Goal: Transaction & Acquisition: Purchase product/service

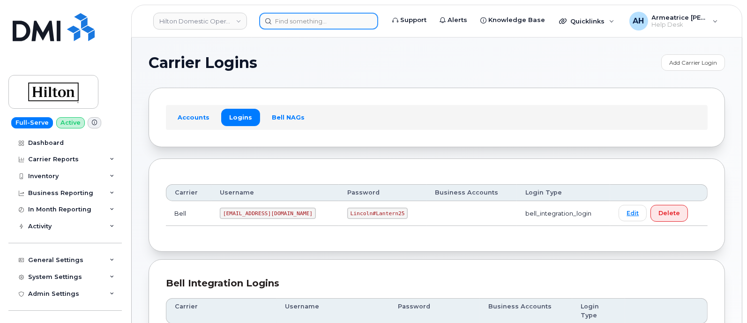
click at [294, 22] on input at bounding box center [318, 21] width 119 height 17
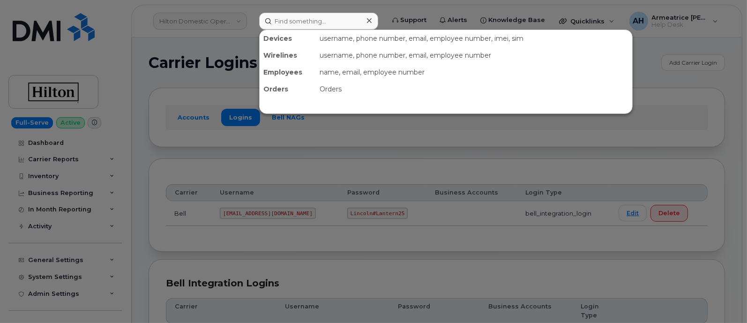
click at [225, 62] on div at bounding box center [373, 161] width 747 height 323
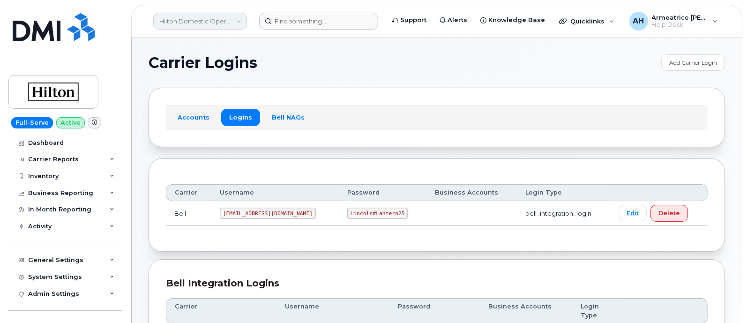
click at [227, 15] on link "Hilton Domestic Operating Company Inc" at bounding box center [200, 21] width 94 height 17
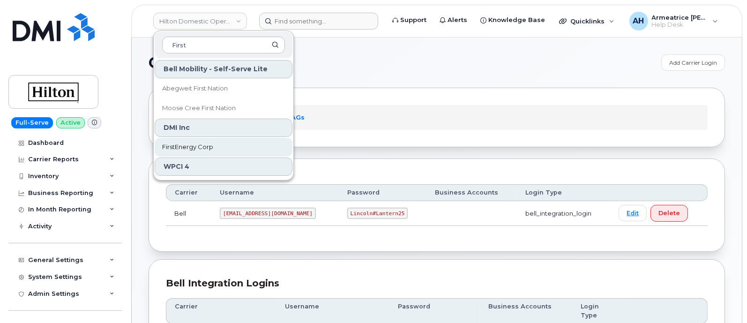
type input "First"
click at [212, 146] on span "FirstEnergy Corp" at bounding box center [187, 147] width 51 height 9
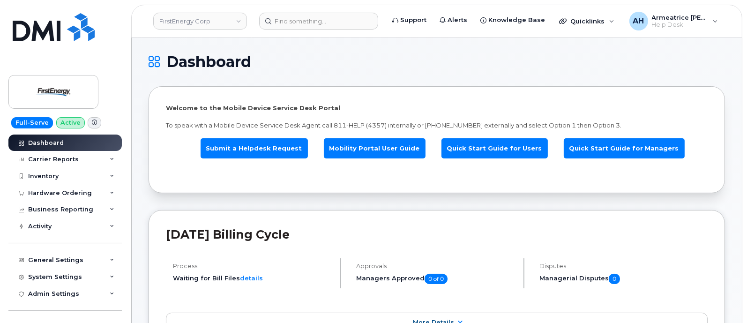
scroll to position [58, 0]
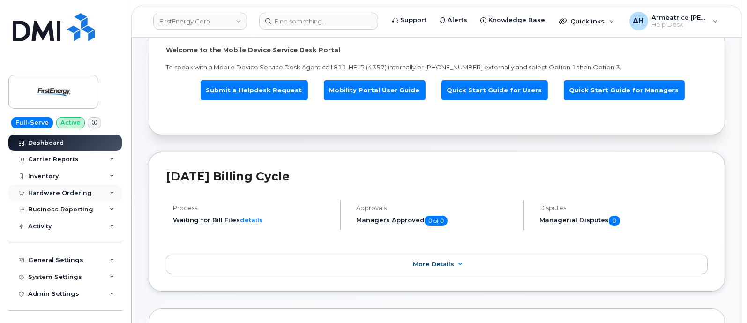
click at [70, 193] on div "Hardware Ordering" at bounding box center [60, 193] width 64 height 8
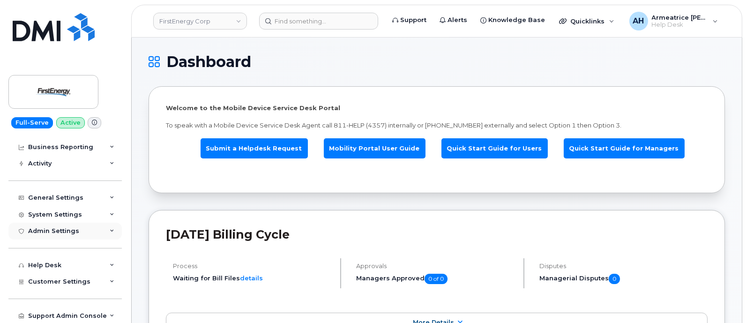
scroll to position [0, 0]
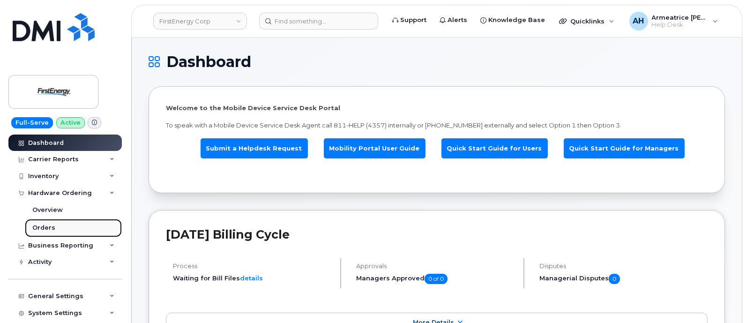
click at [53, 222] on link "Orders" at bounding box center [73, 228] width 97 height 18
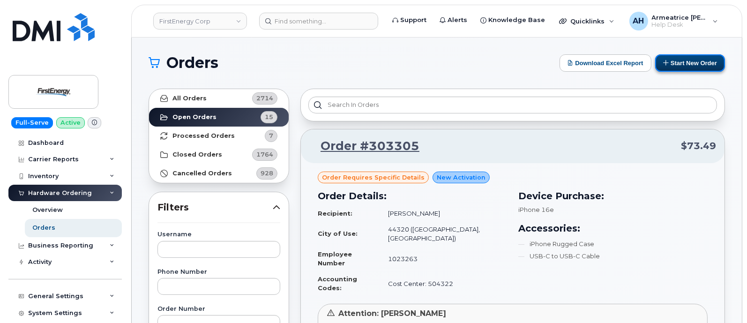
click at [683, 60] on button "Start New Order" at bounding box center [690, 62] width 70 height 17
click at [684, 62] on button "Start New Order" at bounding box center [690, 62] width 70 height 17
click at [674, 64] on button "Start New Order" at bounding box center [690, 62] width 70 height 17
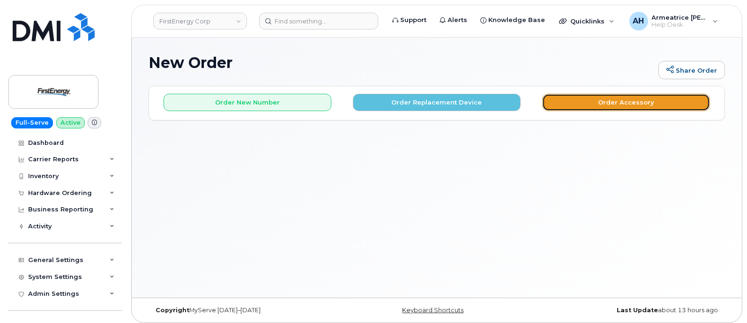
click at [578, 97] on button "Order Accessory" at bounding box center [626, 102] width 168 height 17
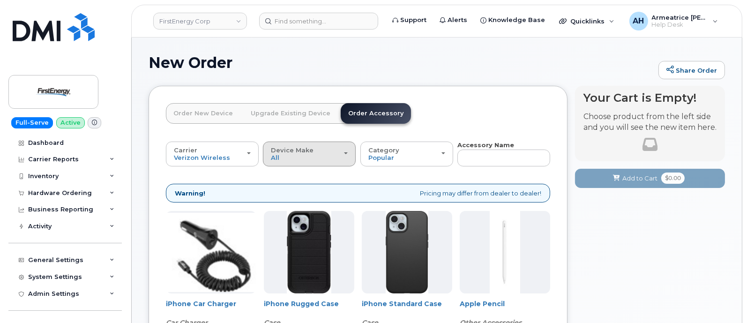
click at [316, 159] on div "Device Make All iPhone Tablet" at bounding box center [309, 154] width 77 height 15
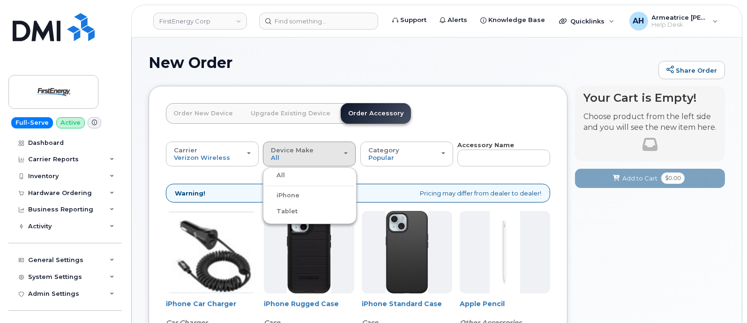
click at [315, 198] on div "iPhone" at bounding box center [309, 195] width 89 height 11
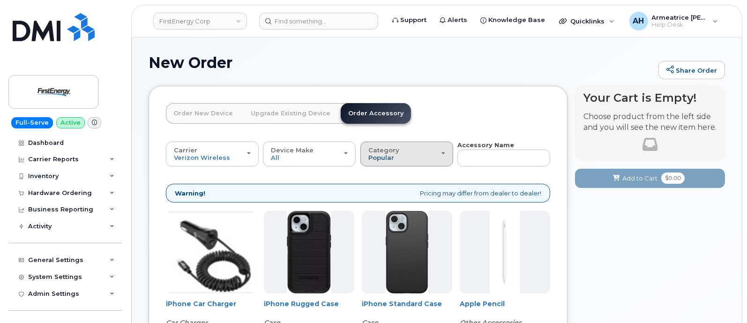
click at [386, 157] on span "Popular" at bounding box center [381, 158] width 26 height 8
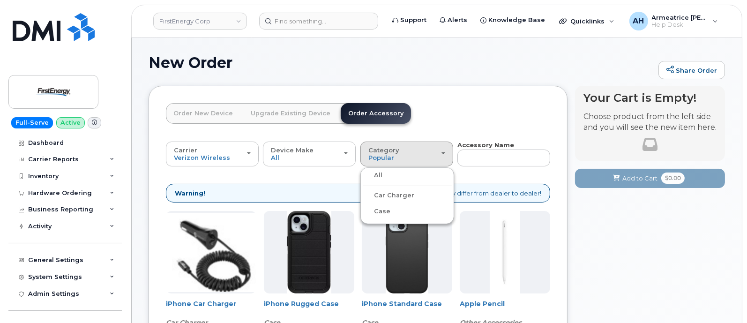
click at [387, 214] on label "Case" at bounding box center [377, 211] width 28 height 11
click at [0, 0] on input "Case" at bounding box center [0, 0] width 0 height 0
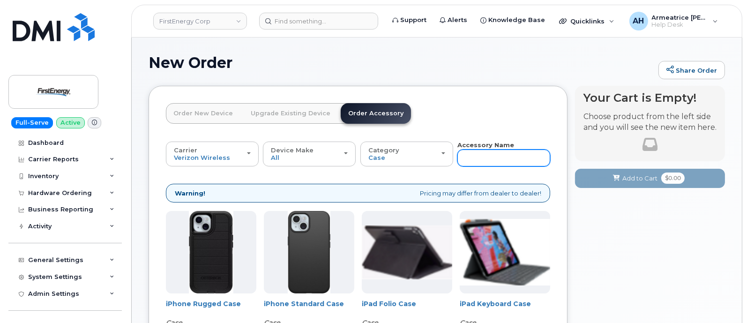
click at [467, 152] on input "text" at bounding box center [504, 158] width 93 height 17
click at [467, 153] on input "text" at bounding box center [504, 158] width 93 height 17
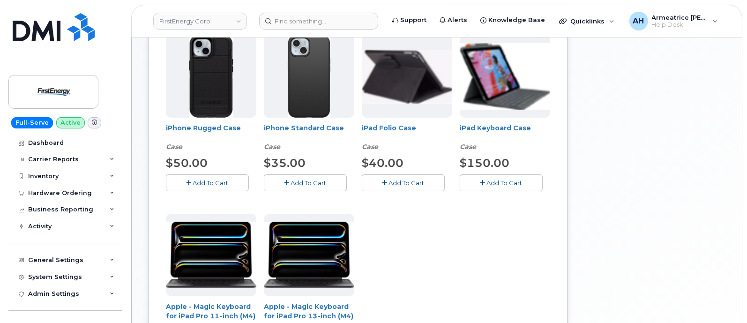
scroll to position [117, 0]
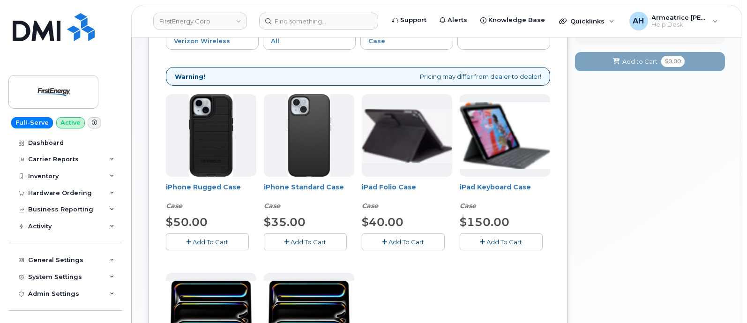
click at [211, 242] on span "Add To Cart" at bounding box center [211, 242] width 36 height 8
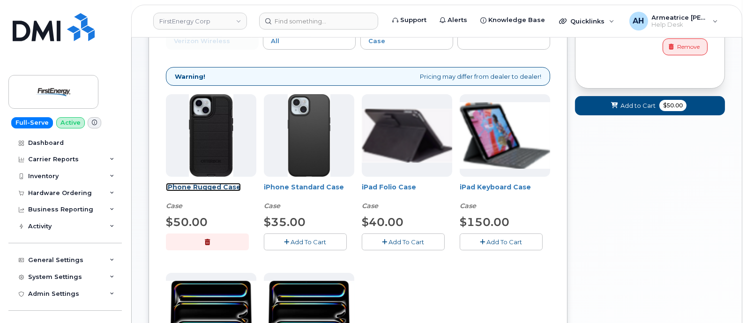
click at [201, 187] on link "iPhone Rugged Case" at bounding box center [203, 187] width 75 height 8
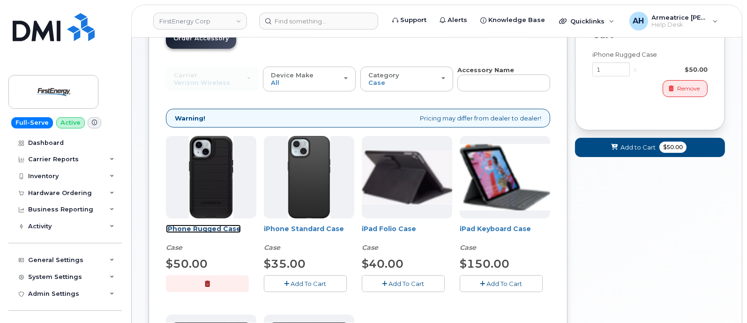
scroll to position [58, 0]
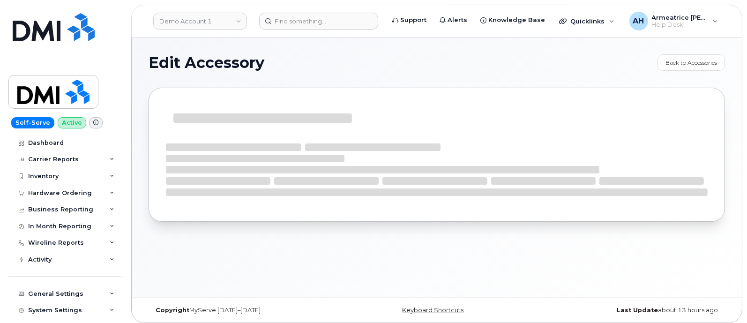
select select "Case"
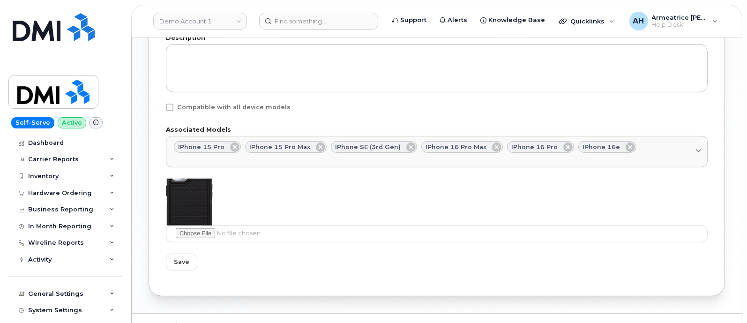
scroll to position [473, 0]
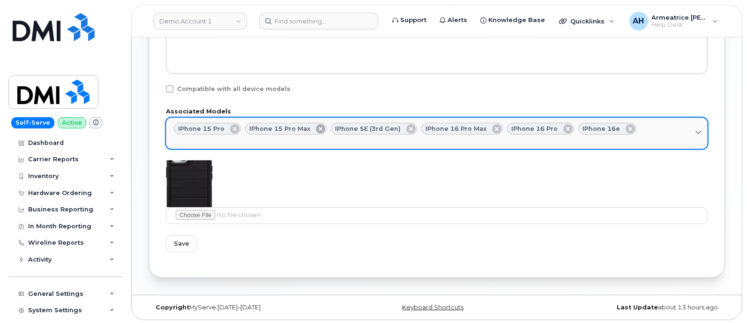
click at [316, 127] on icon at bounding box center [320, 128] width 9 height 9
click at [233, 126] on icon at bounding box center [234, 128] width 9 height 9
click at [335, 127] on icon at bounding box center [339, 128] width 9 height 9
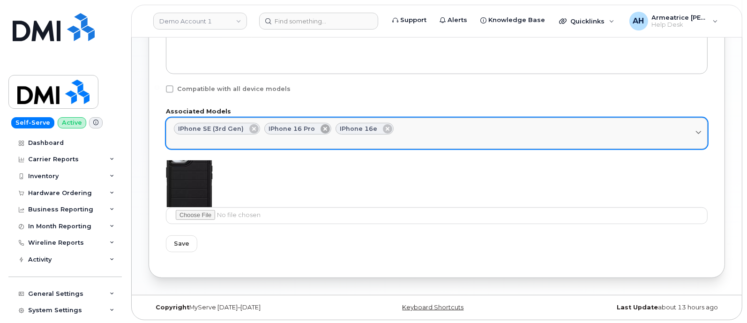
click at [321, 127] on icon at bounding box center [325, 128] width 9 height 9
click at [320, 127] on div "iPhone SE (3rd Gen) iPhone 16e" at bounding box center [437, 129] width 526 height 12
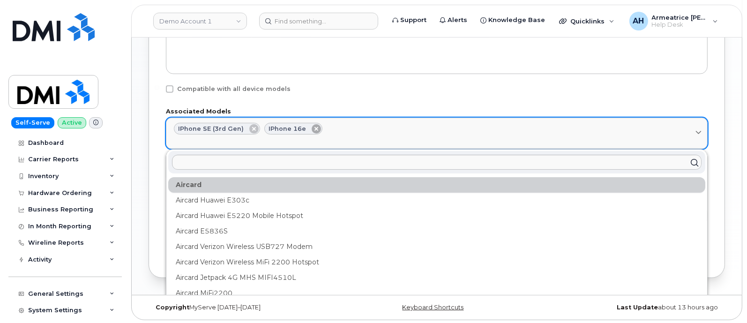
click at [312, 129] on icon at bounding box center [316, 128] width 9 height 9
click at [700, 135] on span at bounding box center [698, 133] width 9 height 9
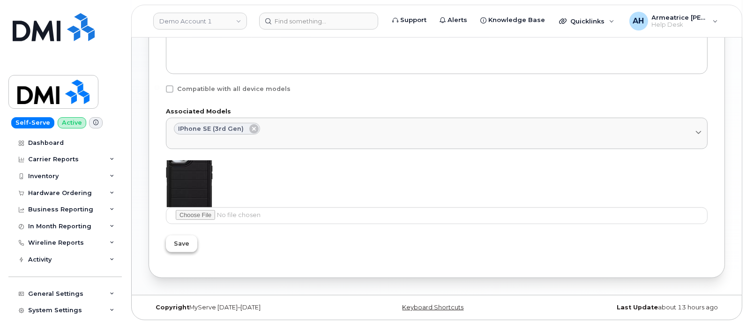
click at [184, 242] on span "Save" at bounding box center [181, 243] width 15 height 9
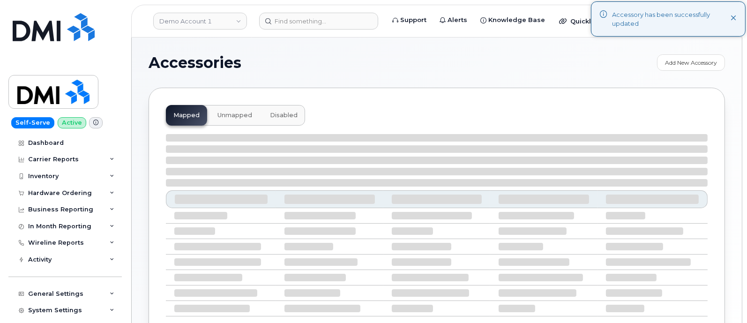
scroll to position [58, 0]
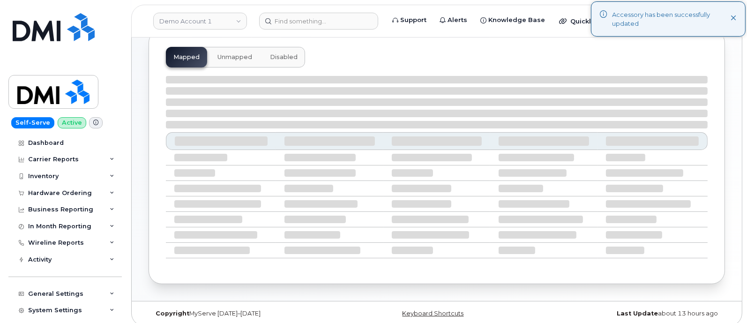
select select "null"
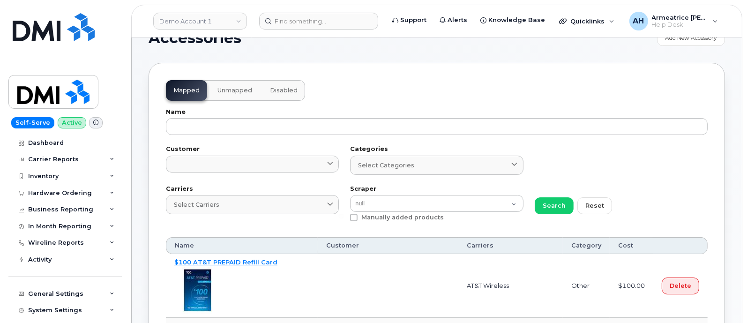
scroll to position [0, 0]
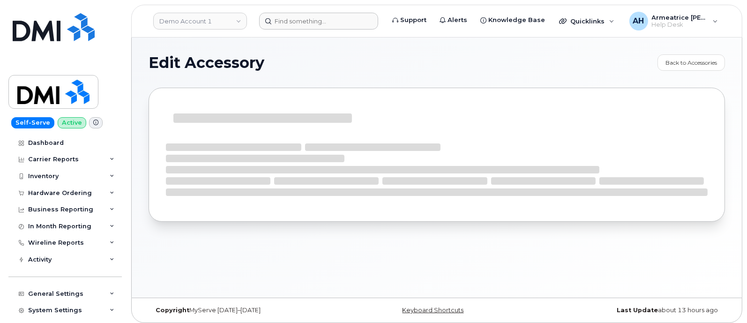
select select "Case"
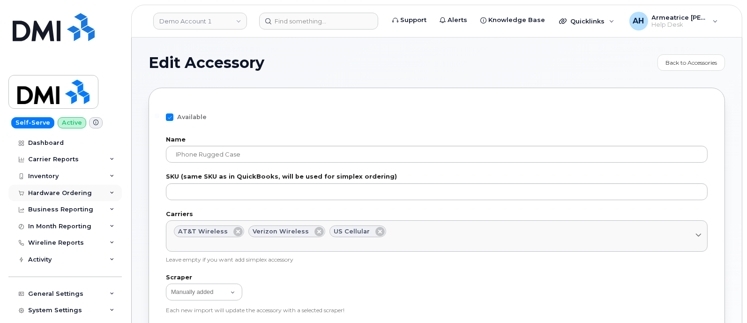
click at [85, 191] on div "Hardware Ordering" at bounding box center [60, 193] width 64 height 8
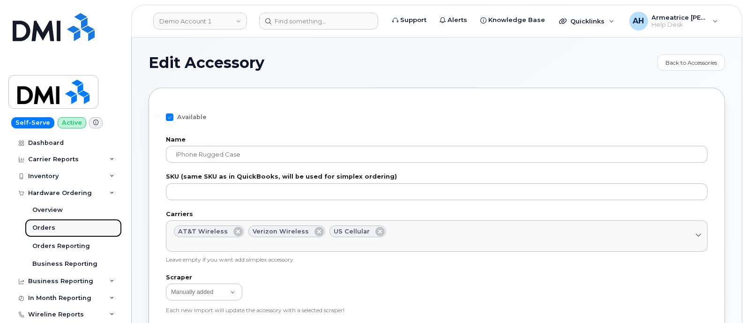
click at [75, 230] on link "Orders" at bounding box center [73, 228] width 97 height 18
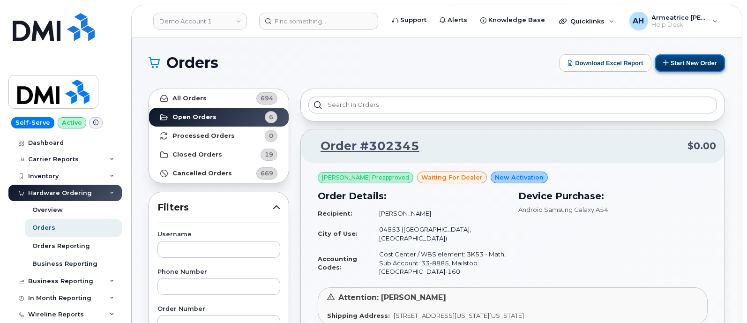
click at [688, 59] on button "Start New Order" at bounding box center [690, 62] width 70 height 17
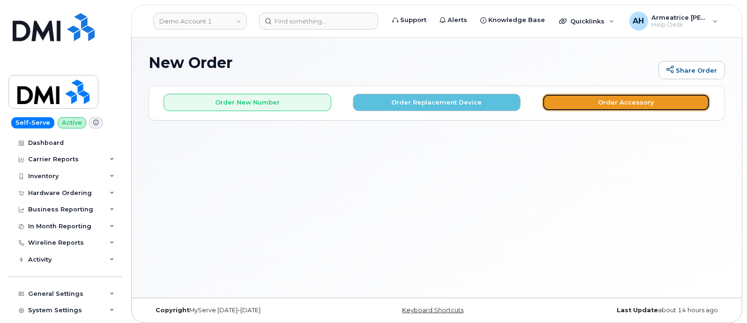
click at [596, 100] on button "Order Accessory" at bounding box center [626, 102] width 168 height 17
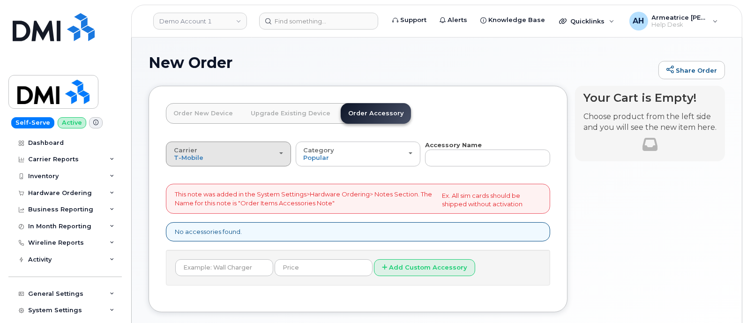
click at [261, 154] on div "Carrier T-Mobile Bell" at bounding box center [228, 154] width 109 height 15
click at [345, 178] on div "Carrier T-Mobile Bell T-Mobile Bell Category Popular All Simplex Accessories Ac…" at bounding box center [358, 213] width 384 height 145
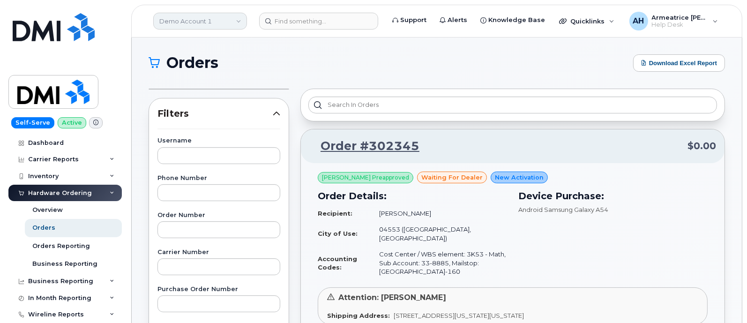
click at [234, 23] on link "Demo Account 1" at bounding box center [200, 21] width 94 height 17
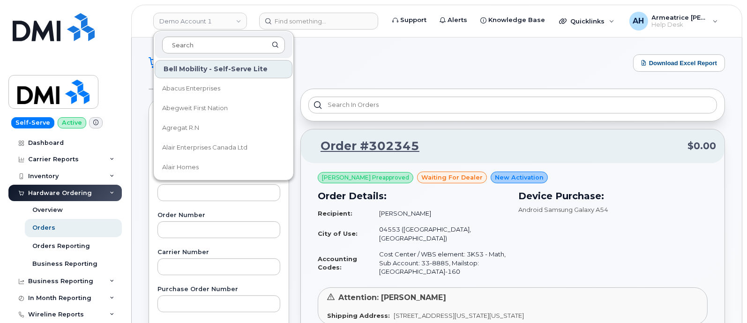
click at [239, 45] on input at bounding box center [223, 45] width 123 height 17
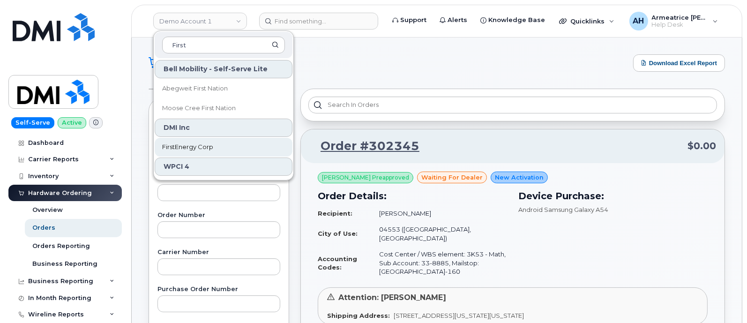
type input "First"
click at [195, 146] on span "FirstEnergy Corp" at bounding box center [187, 147] width 51 height 9
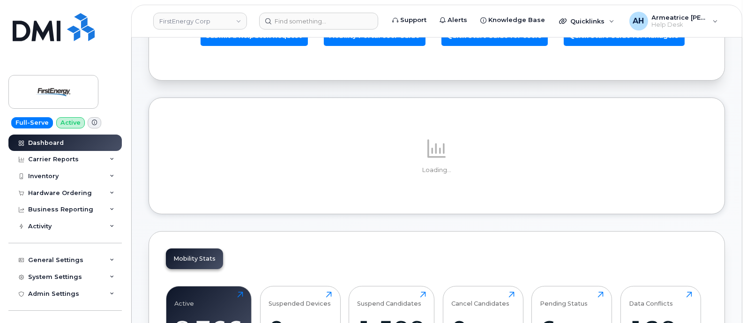
scroll to position [117, 0]
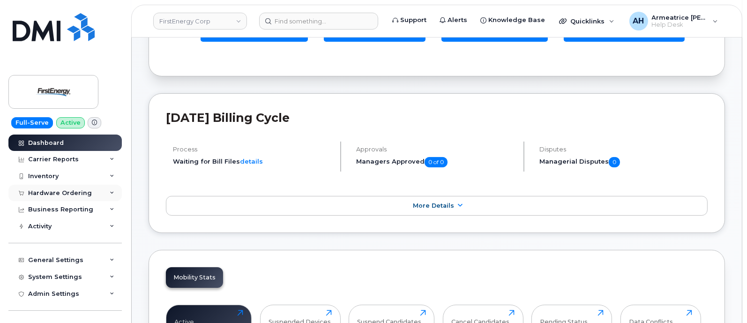
click at [62, 191] on div "Hardware Ordering" at bounding box center [60, 193] width 64 height 8
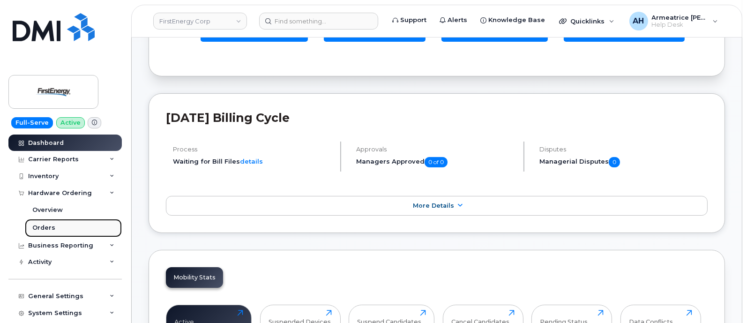
click at [66, 227] on link "Orders" at bounding box center [73, 228] width 97 height 18
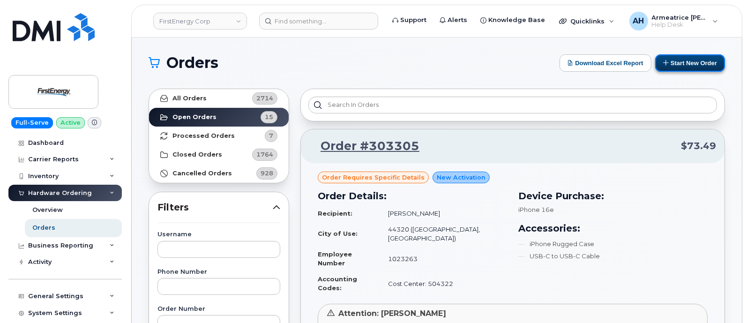
click at [679, 60] on button "Start New Order" at bounding box center [690, 62] width 70 height 17
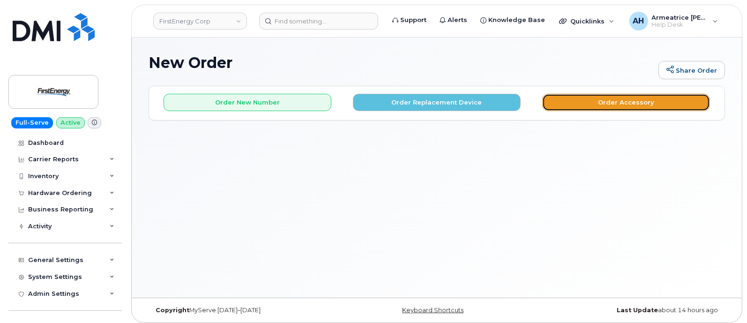
click at [588, 102] on button "Order Accessory" at bounding box center [626, 102] width 168 height 17
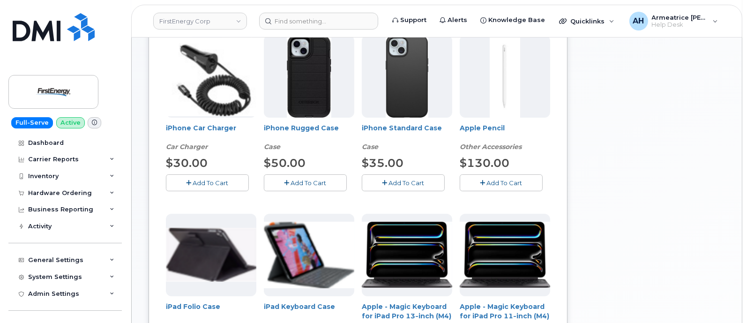
scroll to position [117, 0]
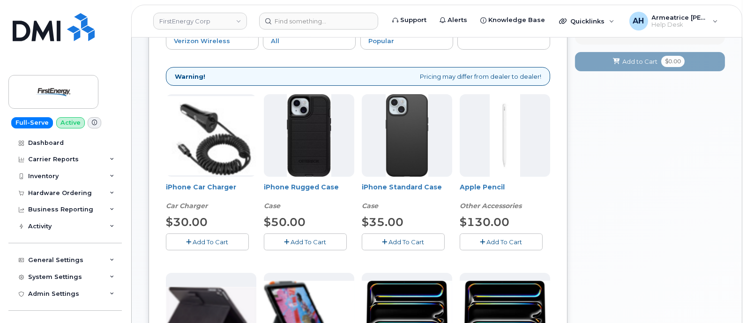
click at [328, 240] on button "Add To Cart" at bounding box center [305, 241] width 83 height 16
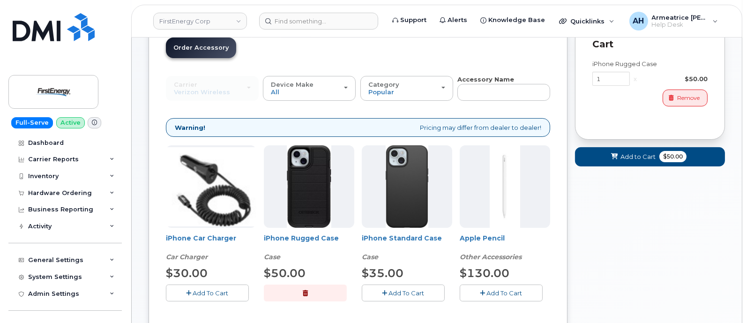
scroll to position [0, 0]
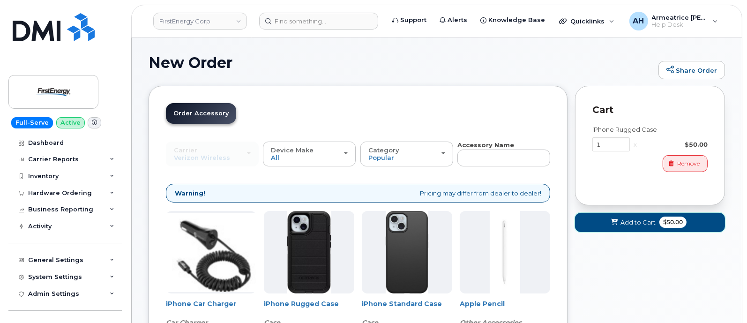
click at [640, 216] on button "Add to Cart $50.00" at bounding box center [650, 222] width 150 height 19
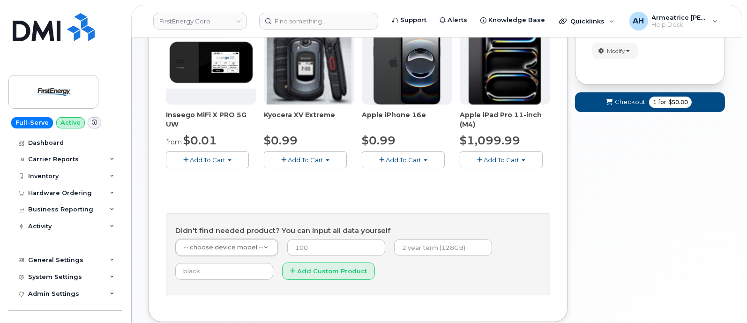
scroll to position [58, 0]
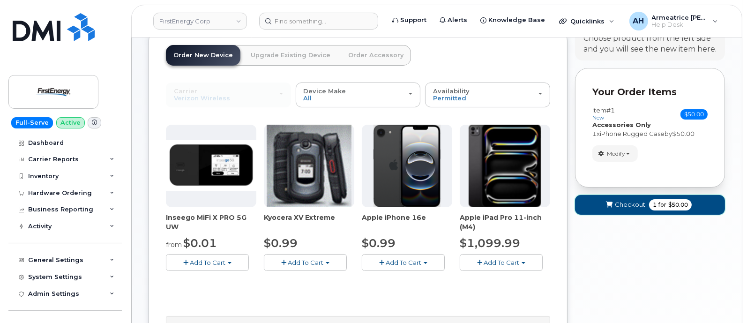
click at [624, 202] on span "Checkout" at bounding box center [630, 204] width 30 height 9
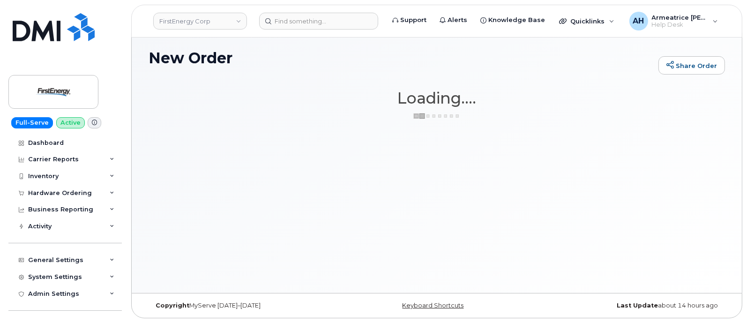
scroll to position [5, 0]
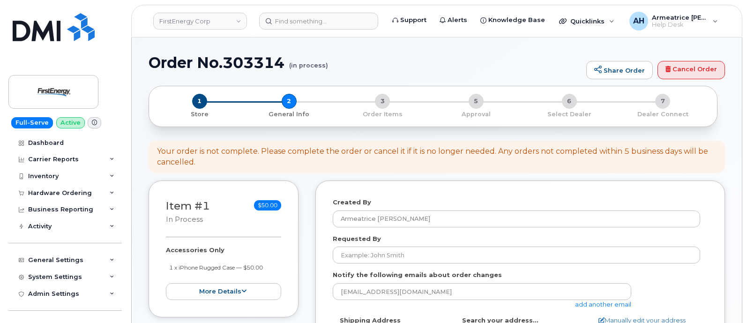
select select
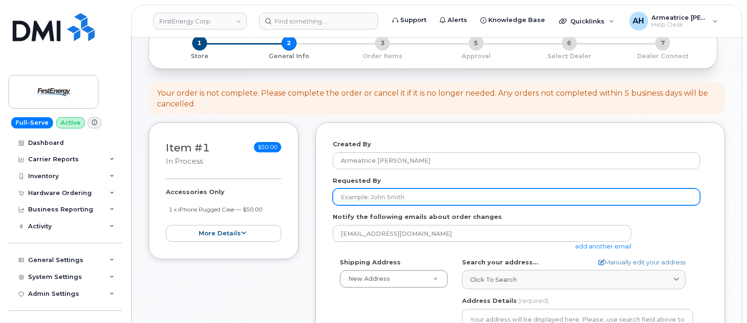
click at [412, 192] on input "Requested By" at bounding box center [517, 196] width 368 height 17
click at [378, 195] on input "Requested By" at bounding box center [517, 196] width 368 height 17
paste input "31125"
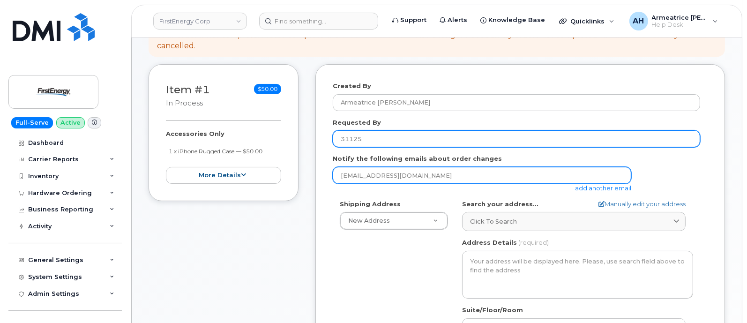
scroll to position [117, 0]
type input "31125"
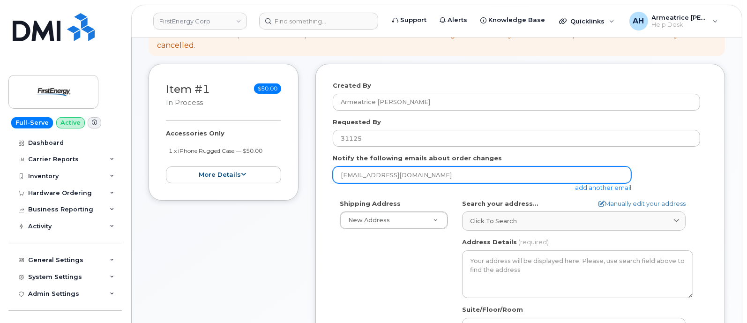
drag, startPoint x: 425, startPoint y: 175, endPoint x: 304, endPoint y: 173, distance: 121.0
click at [304, 173] on div "Item #1 in process $50.00 Accessories Only 1 x iPhone Rugged Case — $50.00 more…" at bounding box center [437, 267] width 577 height 406
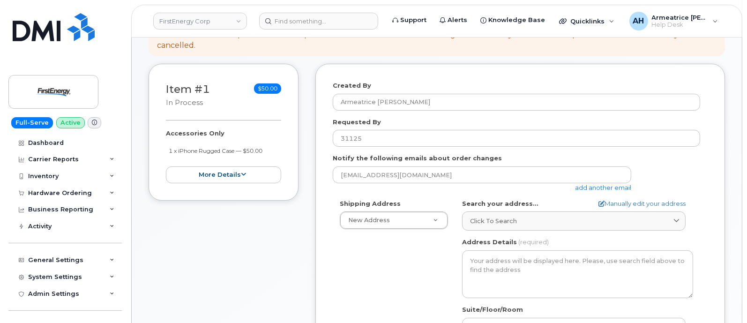
click at [703, 187] on div "Notify the following emails about order changes ahargro@dminc.com add another e…" at bounding box center [520, 173] width 375 height 38
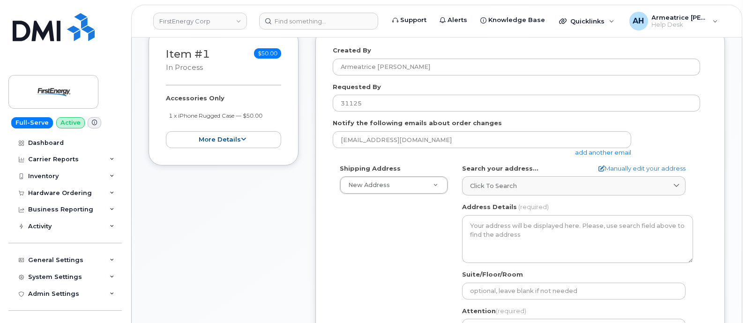
scroll to position [176, 0]
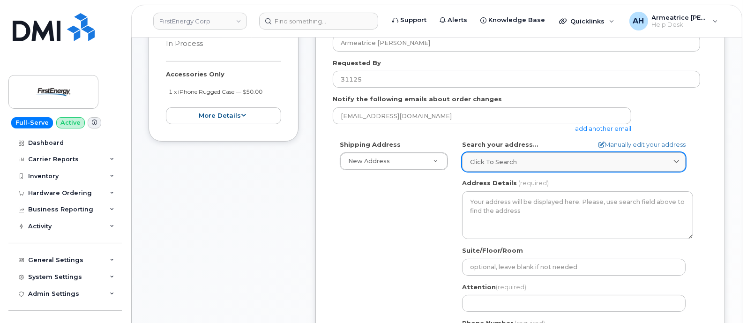
click at [507, 163] on span "Click to search" at bounding box center [493, 162] width 47 height 9
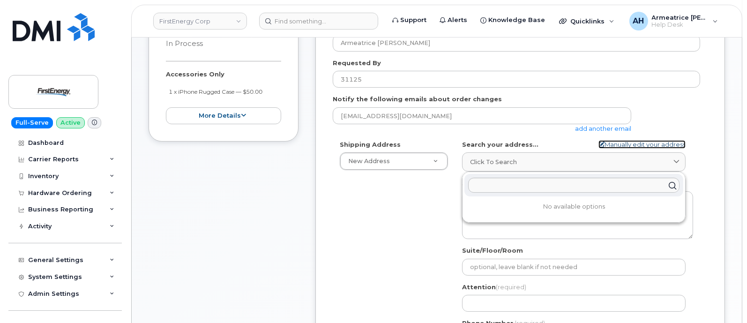
click at [619, 142] on link "Manually edit your address" at bounding box center [642, 144] width 87 height 9
select select
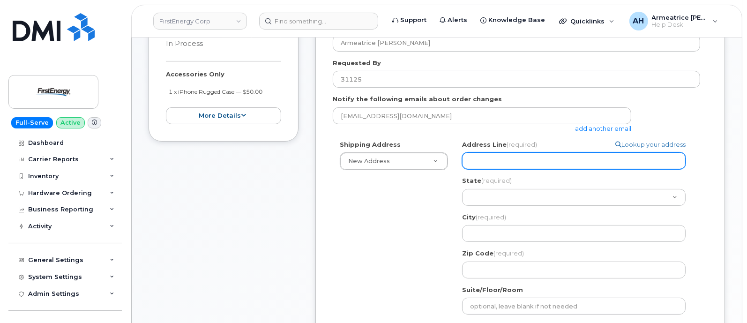
click at [528, 161] on input "Address Line (required)" at bounding box center [574, 160] width 224 height 17
select select
type input "2"
select select
type input "28"
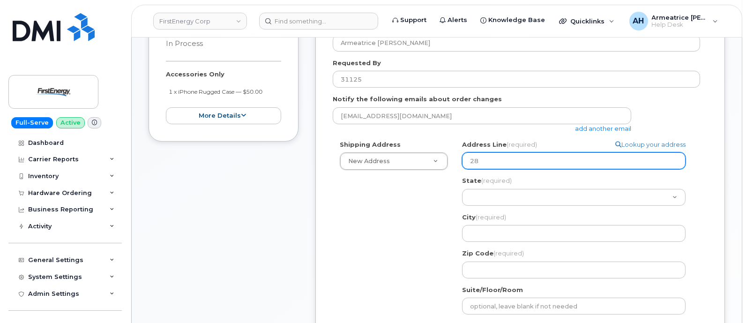
select select
type input "287"
select select
type input "28"
select select
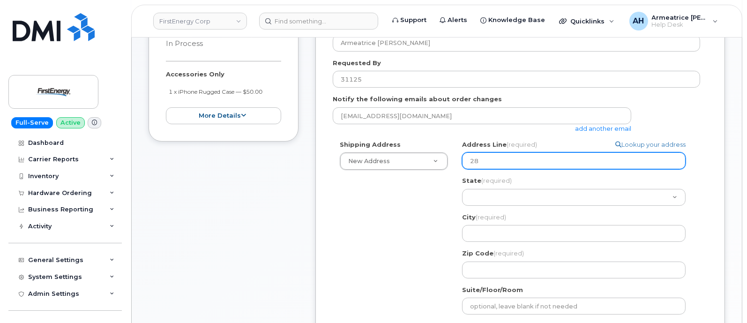
type input "280"
select select
type input "2800"
select select
type input "2800 E"
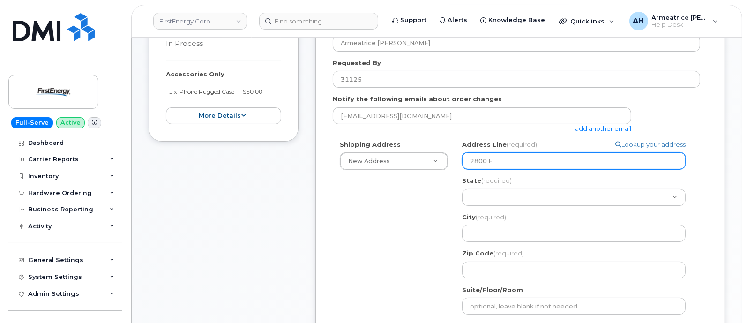
select select
type input "2800 Ea"
select select
type input "2800 Eas"
select select
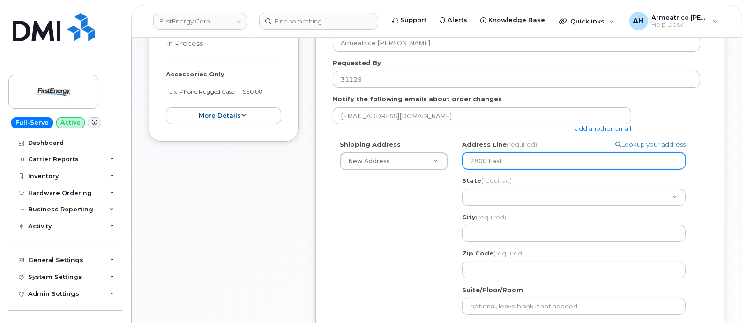
type input "2800 East"
select select
type input "2800 East C"
select select
type input "2800 East Co"
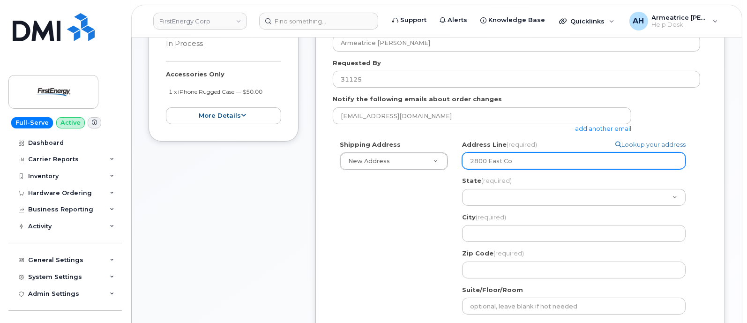
select select
type input "2800 East Col"
select select
type input "2800 East Coll"
select select
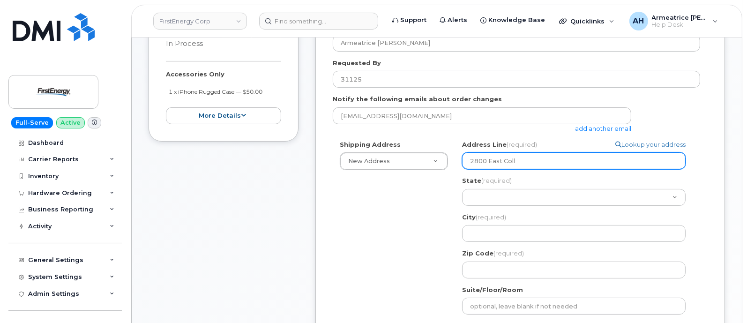
type input "2800 East Colle"
select select
type input "2800 East Colleg"
select select
type input "2800 East College"
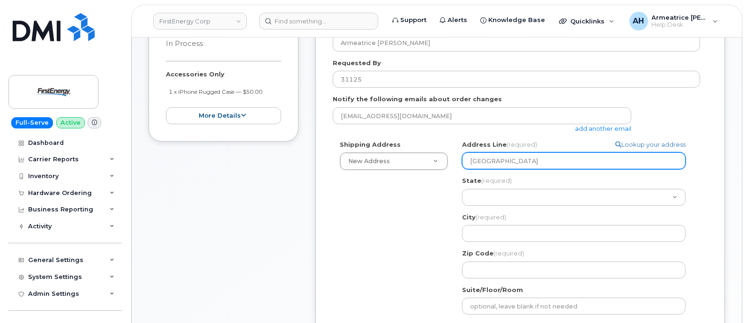
select select
type input "2800 East College A"
select select
type input "2800 East College Av"
select select
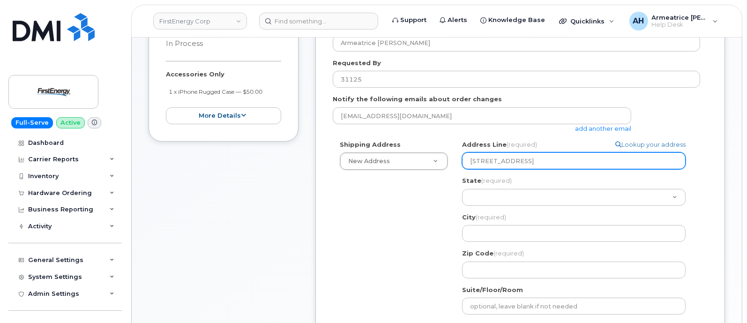
type input "2800 East College Ave"
select select
type input "2800 East College Aven"
select select
type input "2800 East College Avenu"
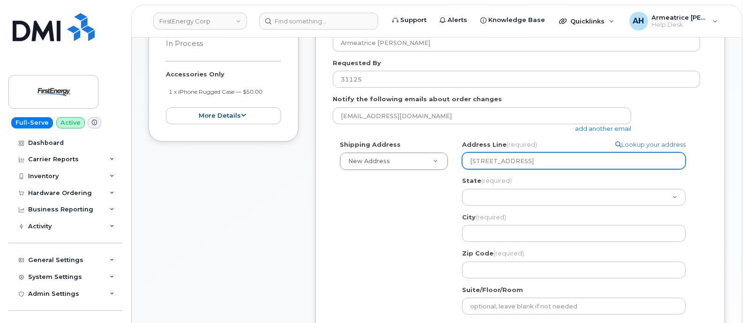
select select
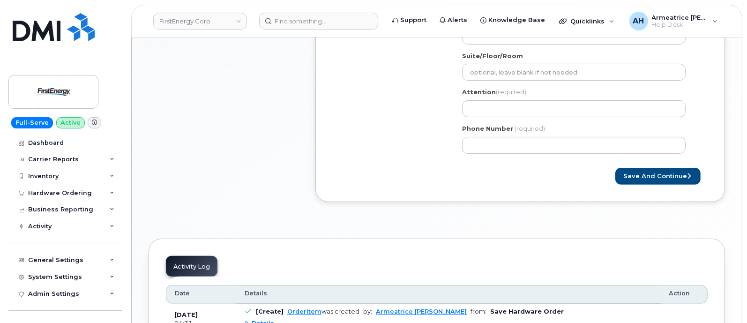
scroll to position [293, 0]
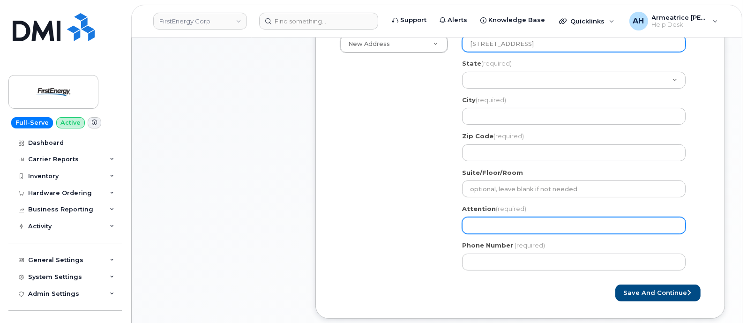
type input "2800 East College Avenue"
click at [516, 228] on input "Attention (required)" at bounding box center [574, 225] width 224 height 17
click at [493, 224] on input "Attention (required)" at bounding box center [574, 225] width 224 height 17
paste input "[PERSON_NAME]"
select select
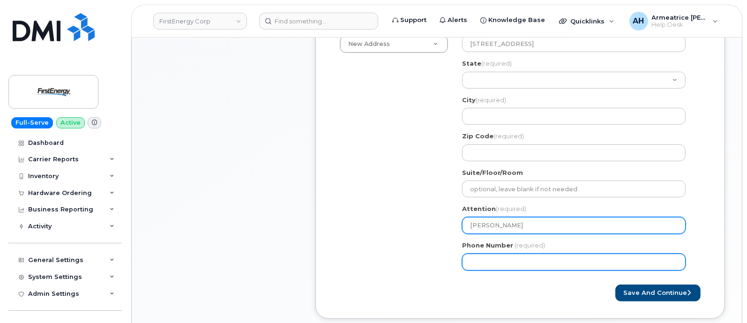
type input "[PERSON_NAME]"
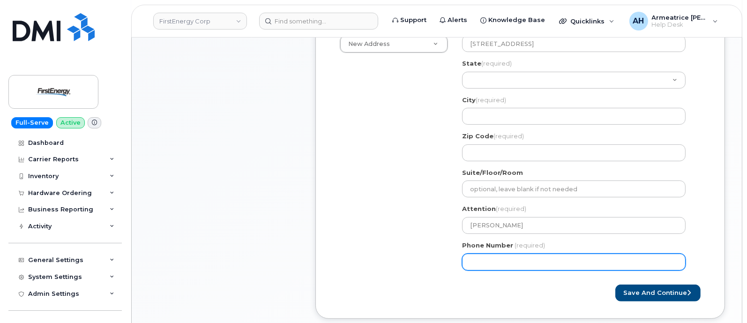
click at [516, 259] on input "Phone Number" at bounding box center [574, 262] width 224 height 17
click at [508, 262] on input "Phone Number" at bounding box center [574, 262] width 224 height 17
select select
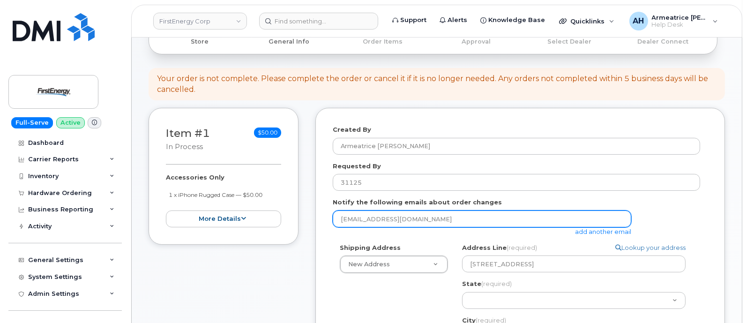
scroll to position [58, 0]
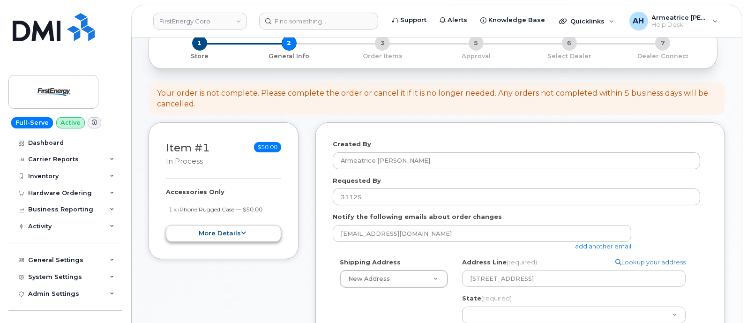
type input "8145712152"
click at [236, 228] on button "more details" at bounding box center [223, 233] width 115 height 17
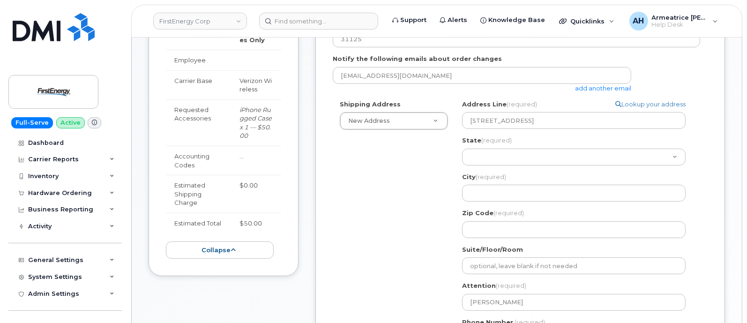
scroll to position [234, 0]
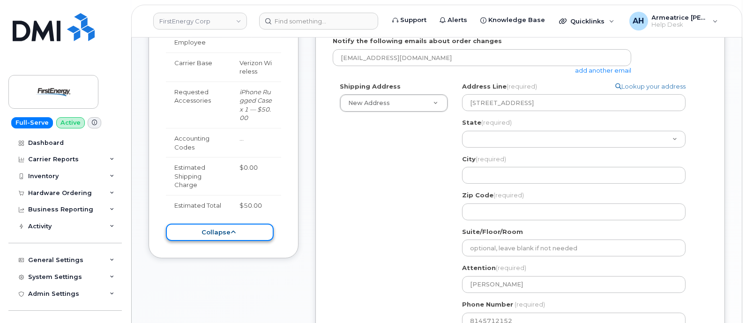
click at [246, 232] on button "collapse" at bounding box center [220, 232] width 108 height 17
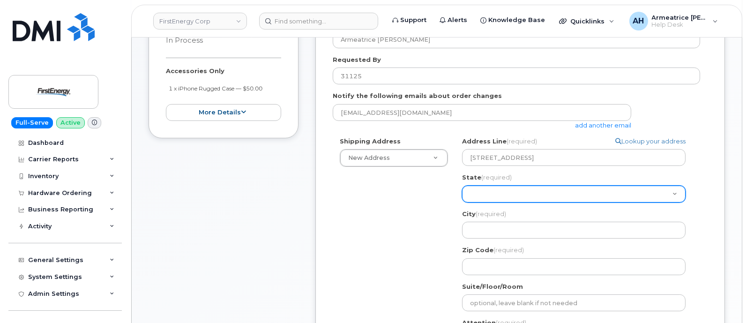
scroll to position [176, 0]
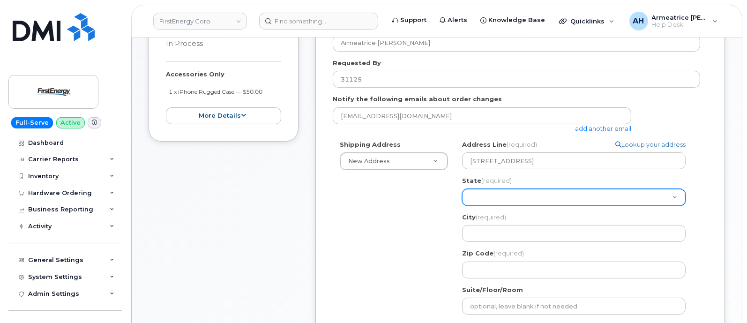
click at [498, 193] on select "Alabama Alaska American Samoa Arizona Arkansas California Colorado Connecticut …" at bounding box center [574, 197] width 224 height 17
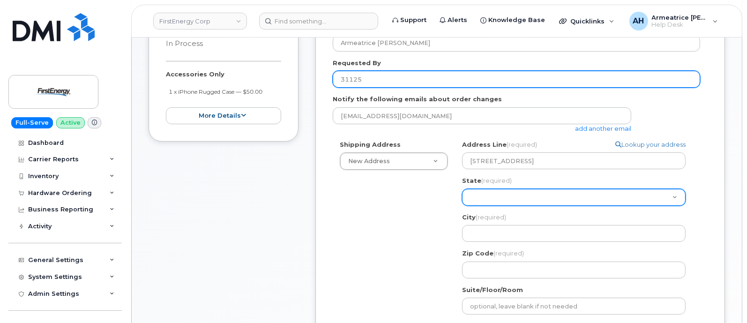
select select "PA"
click at [462, 189] on select "Alabama Alaska American Samoa Arizona Arkansas California Colorado Connecticut …" at bounding box center [574, 197] width 224 height 17
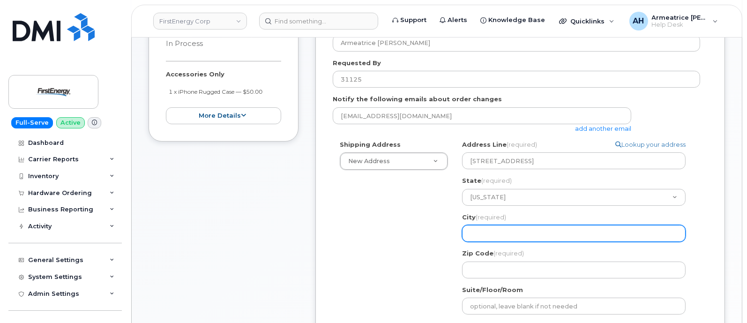
click at [499, 230] on input "City (required)" at bounding box center [574, 233] width 224 height 17
select select
type input "S"
select select
type input "St"
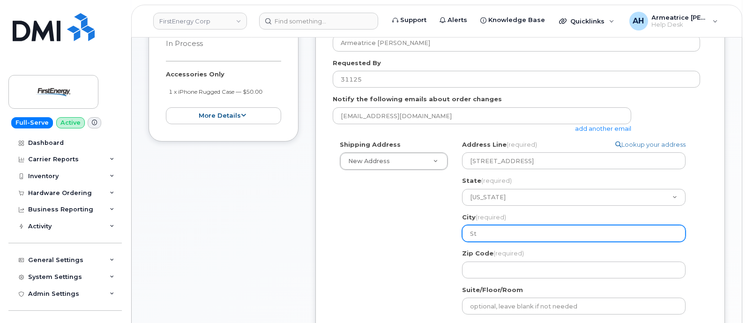
select select
type input "Sta"
select select
type input "Stae"
select select
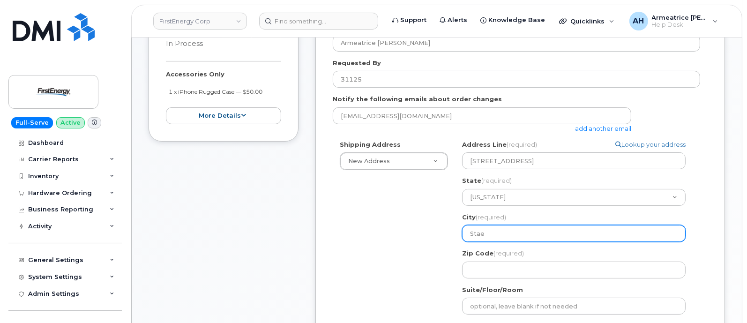
type input "Sta"
select select
type input "Stat"
select select
type input "State"
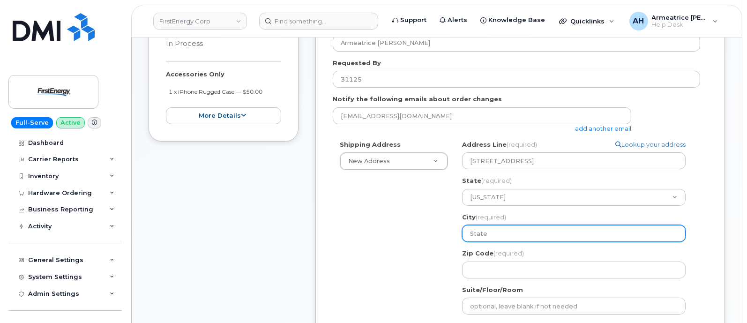
select select
type input "State C"
select select
type input "State Co"
select select
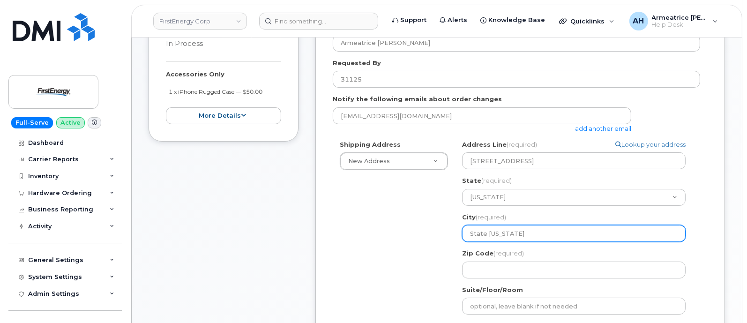
type input "State Col"
select select
type input "State Coll"
select select
type input "State Colle"
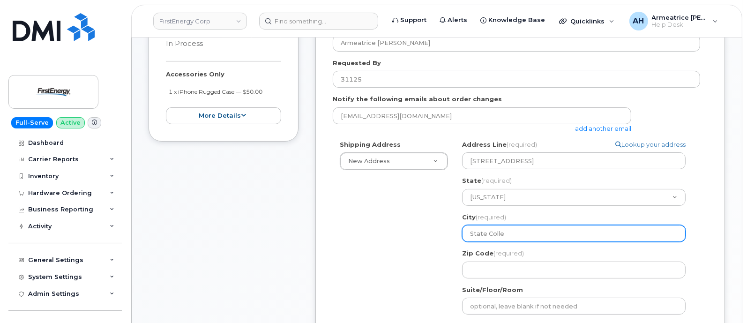
select select
type input "State Colleg"
select select
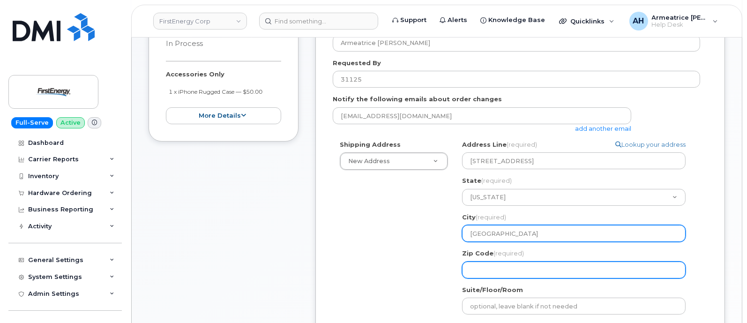
type input "State College"
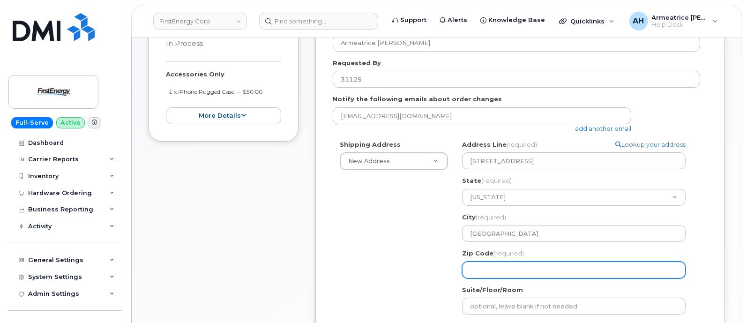
click at [513, 276] on input "Zip Code (required)" at bounding box center [574, 270] width 224 height 17
select select
type input "1"
select select
type input "16"
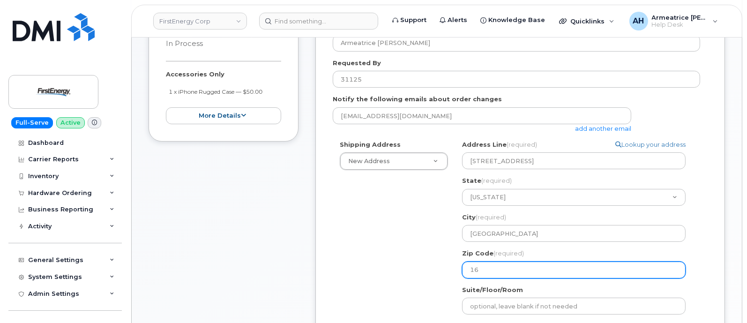
select select
type input "168"
select select
type input "1680"
select select
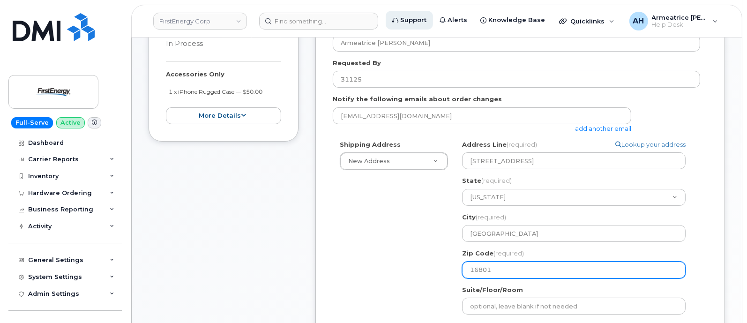
type input "16801"
drag, startPoint x: 470, startPoint y: 269, endPoint x: 482, endPoint y: 269, distance: 11.7
click at [495, 273] on input "16801" at bounding box center [574, 270] width 224 height 17
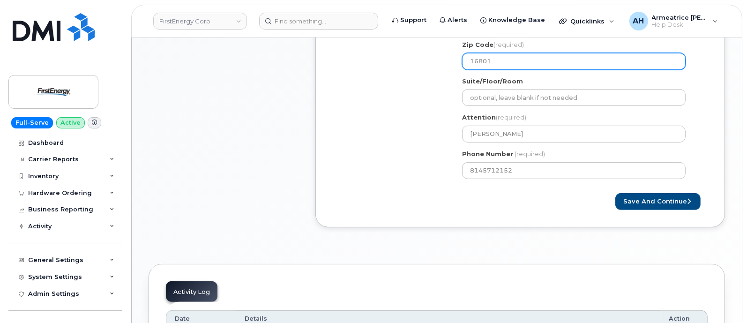
scroll to position [410, 0]
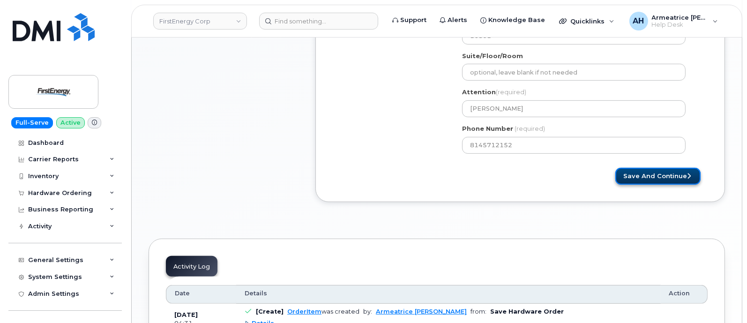
click at [647, 170] on button "Save and Continue" at bounding box center [658, 176] width 85 height 17
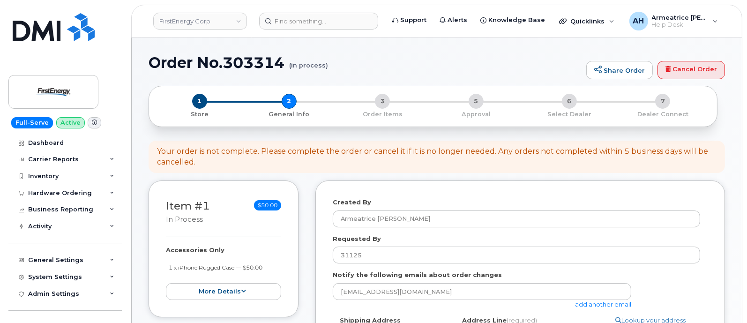
scroll to position [58, 0]
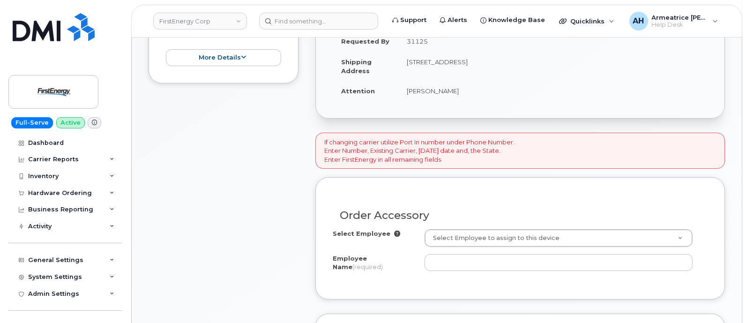
scroll to position [293, 0]
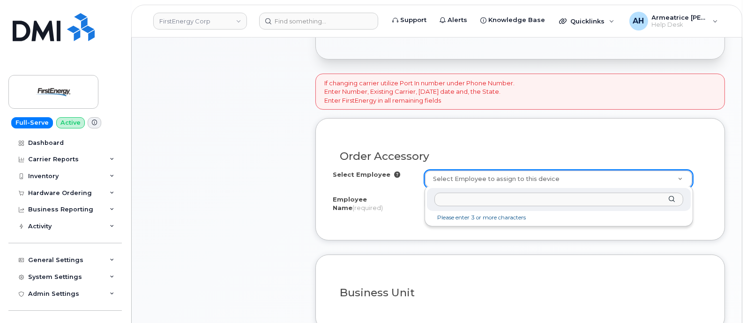
click at [459, 203] on input "text" at bounding box center [559, 200] width 249 height 14
paste input "31125"
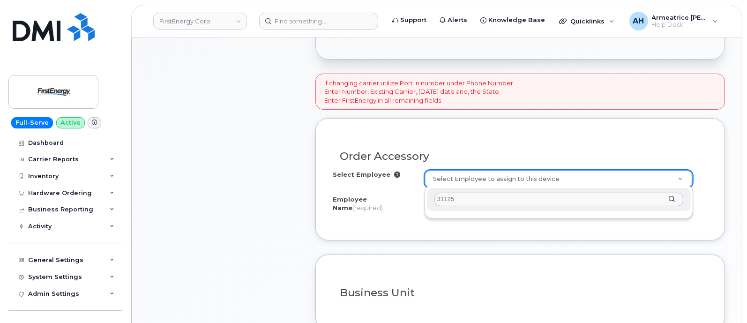
click at [673, 202] on div "31125" at bounding box center [559, 199] width 264 height 23
click at [438, 197] on input "31125" at bounding box center [559, 200] width 249 height 14
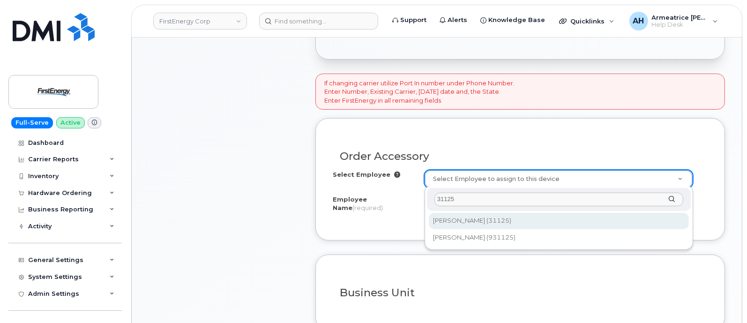
type input "31125"
type input "2069037"
type input "[PERSON_NAME]"
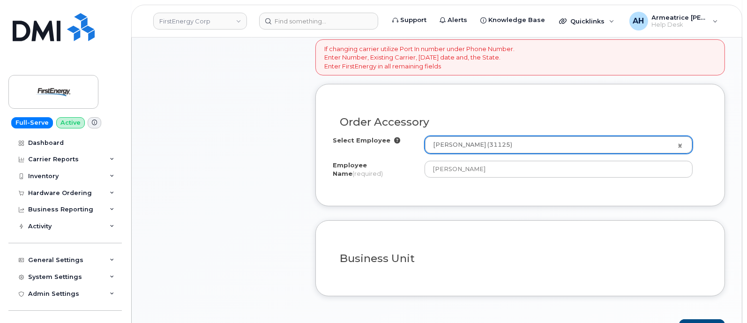
scroll to position [410, 0]
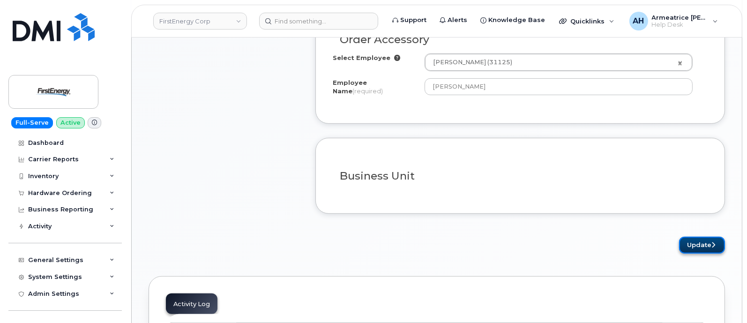
click at [700, 237] on button "Update" at bounding box center [702, 245] width 46 height 17
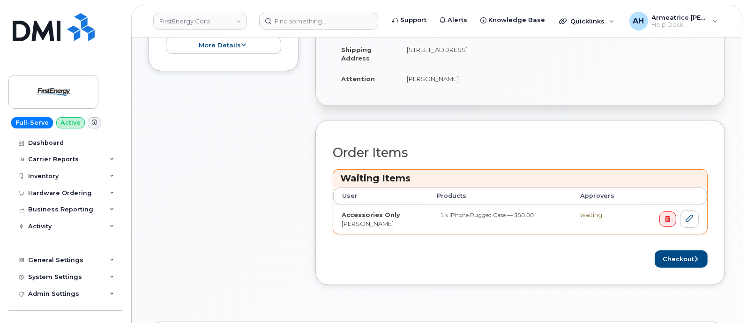
scroll to position [352, 0]
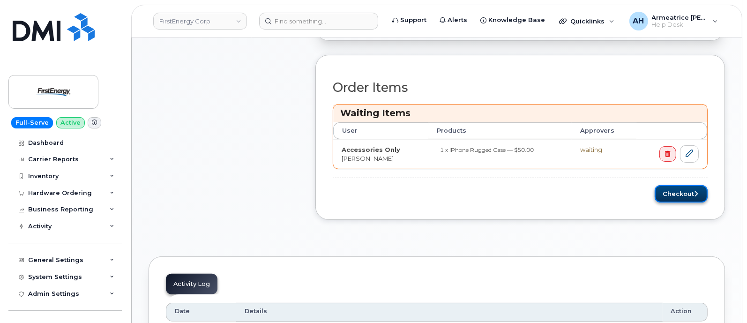
click at [683, 191] on button "Checkout" at bounding box center [681, 193] width 53 height 17
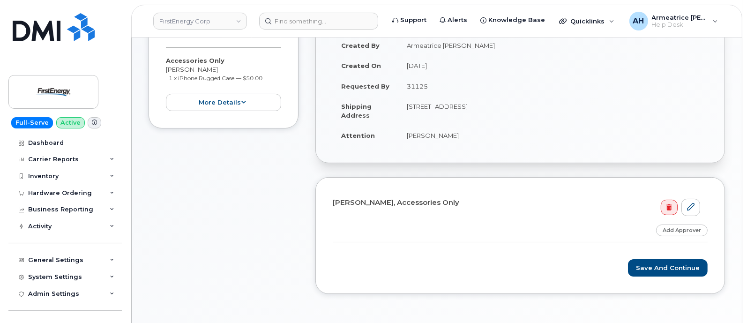
scroll to position [176, 0]
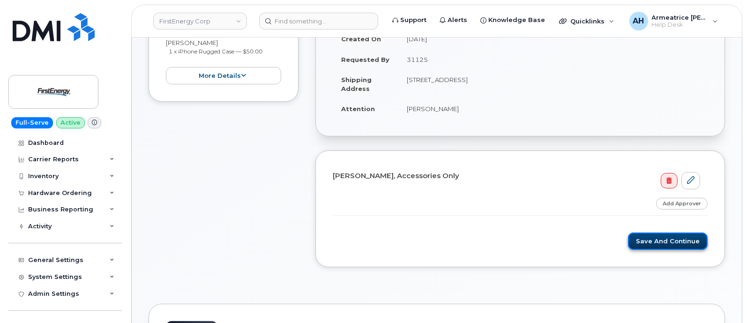
click at [668, 239] on button "Save and Continue" at bounding box center [668, 241] width 80 height 17
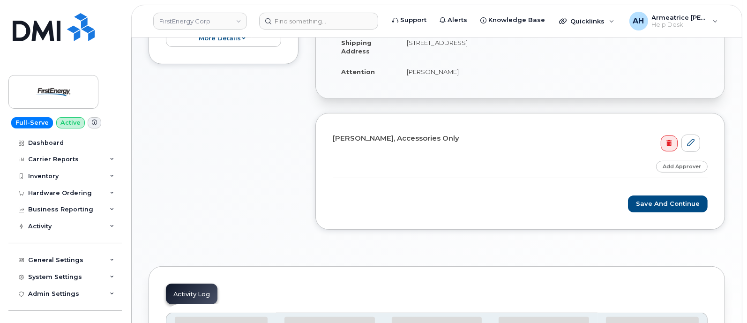
scroll to position [293, 0]
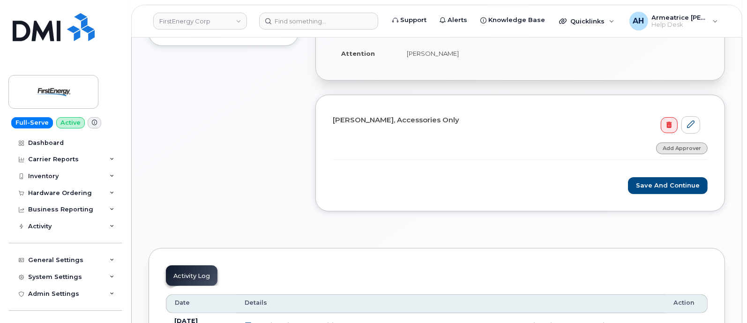
click at [688, 144] on link "Add Approver" at bounding box center [682, 149] width 52 height 12
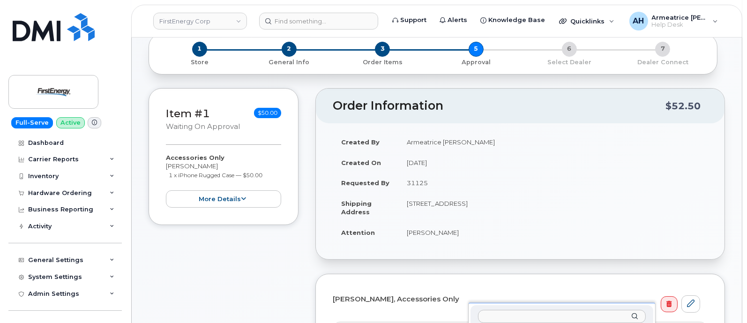
scroll to position [176, 0]
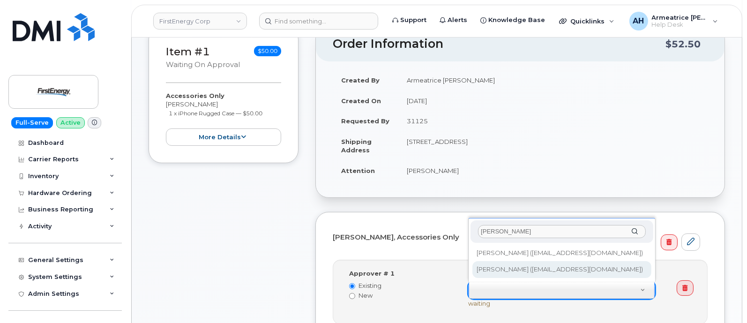
type input "[PERSON_NAME]"
type input "2066427"
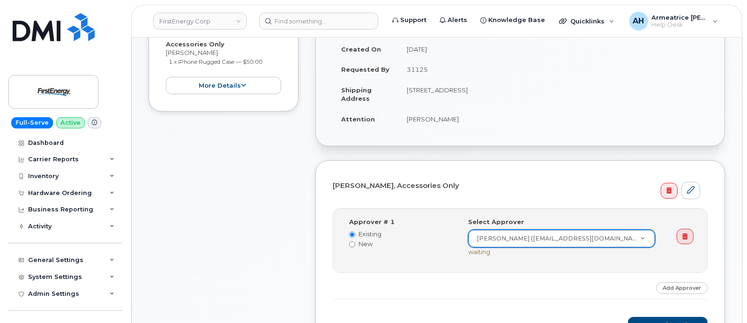
scroll to position [293, 0]
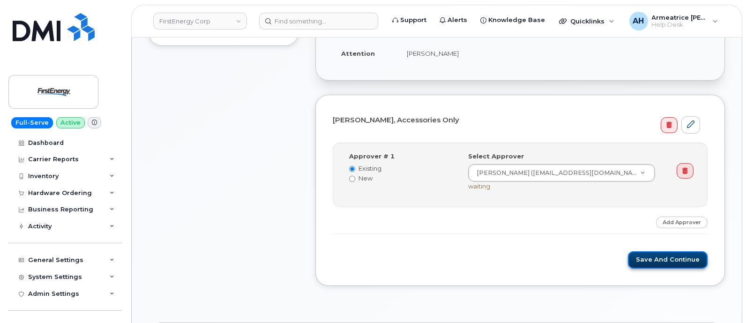
click at [669, 260] on button "Save and Continue" at bounding box center [668, 259] width 80 height 17
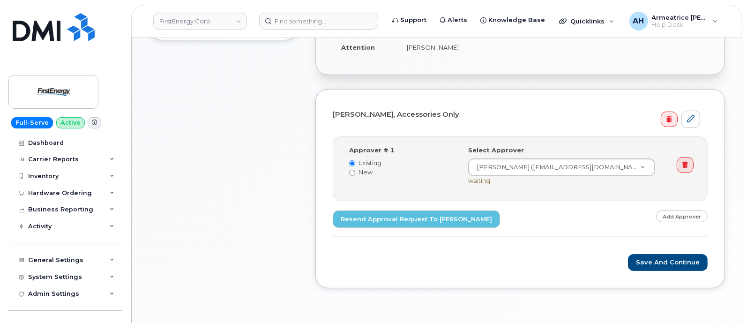
scroll to position [293, 0]
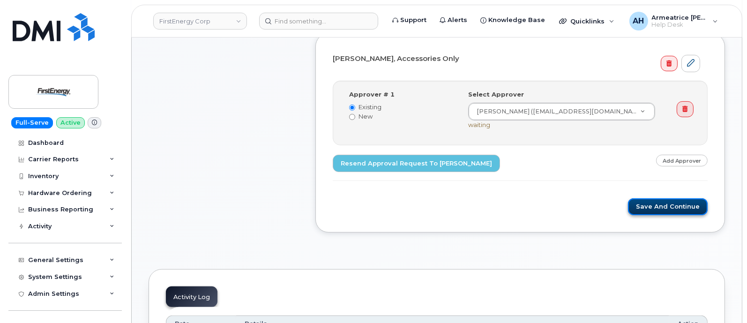
click at [688, 207] on button "Save and Continue" at bounding box center [668, 206] width 80 height 17
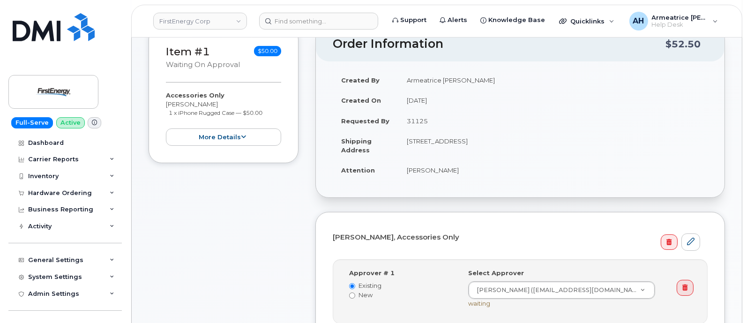
scroll to position [117, 0]
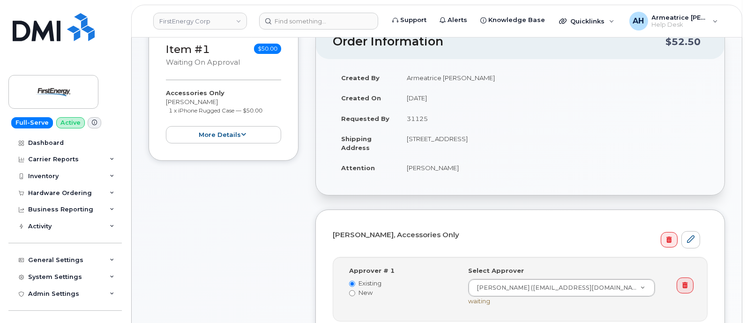
drag, startPoint x: 410, startPoint y: 170, endPoint x: 446, endPoint y: 167, distance: 36.2
click at [462, 172] on td "[PERSON_NAME]" at bounding box center [552, 168] width 309 height 21
copy td "[PERSON_NAME]"
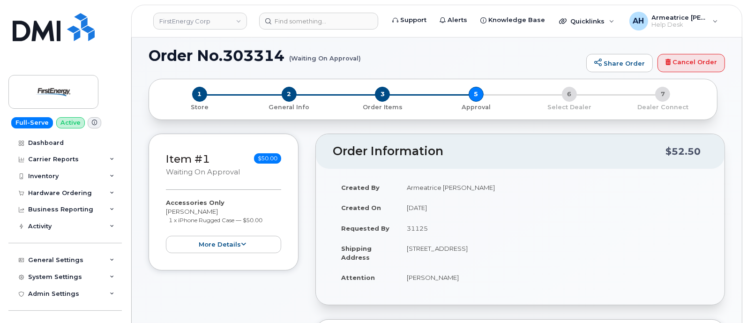
scroll to position [0, 0]
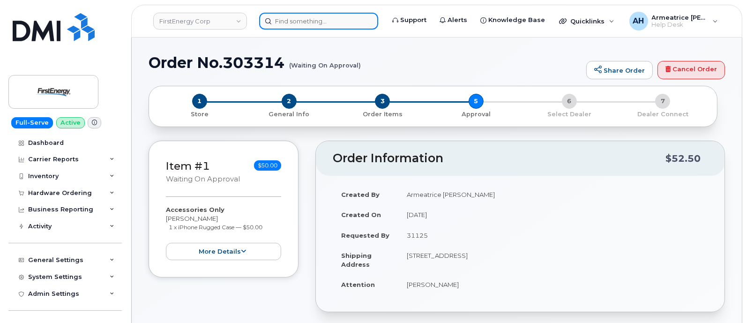
click at [300, 22] on input at bounding box center [318, 21] width 119 height 17
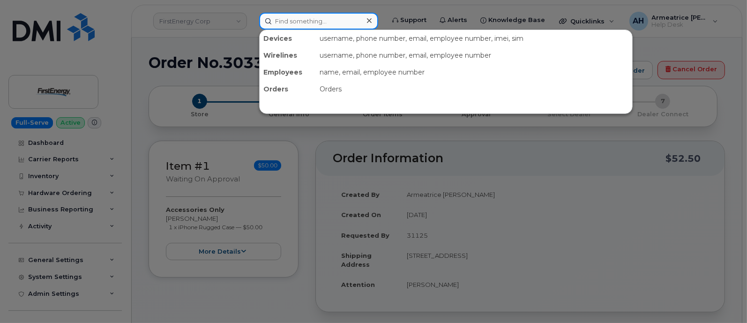
paste input "[PERSON_NAME]"
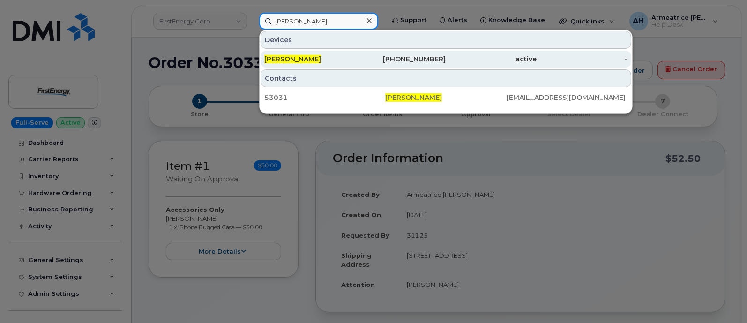
type input "[PERSON_NAME]"
click at [377, 56] on div "[PHONE_NUMBER]" at bounding box center [400, 58] width 91 height 9
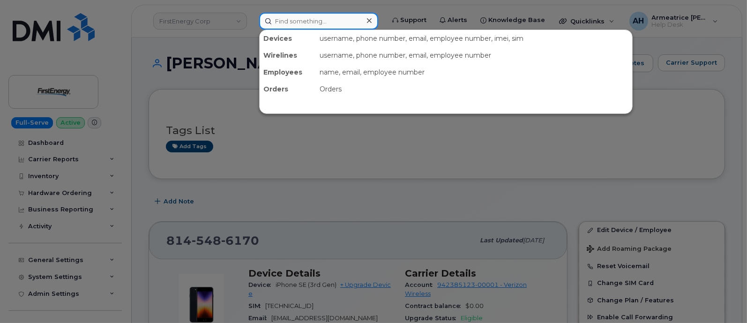
click at [286, 22] on input at bounding box center [318, 21] width 119 height 17
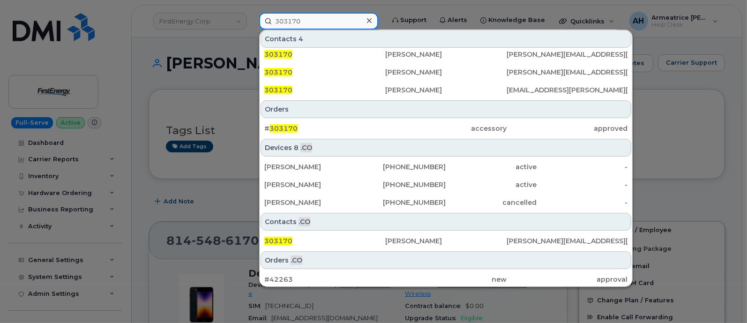
scroll to position [364, 0]
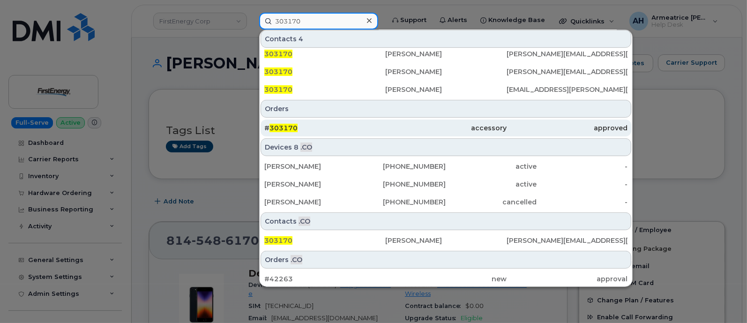
type input "303170"
click at [286, 126] on span "303170" at bounding box center [284, 128] width 28 height 8
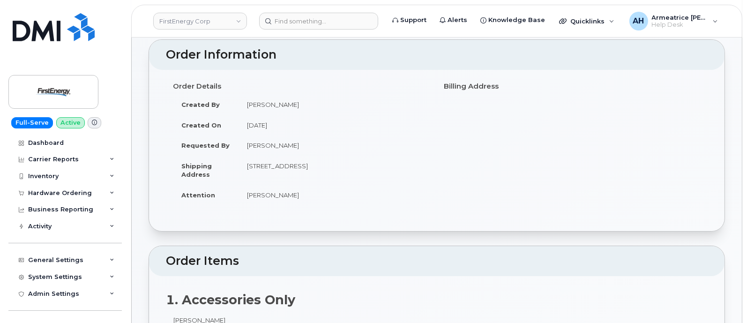
scroll to position [21, 0]
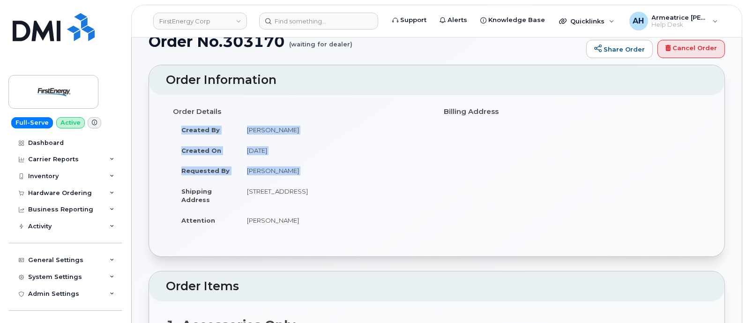
drag, startPoint x: 180, startPoint y: 187, endPoint x: 441, endPoint y: 207, distance: 261.4
click at [441, 207] on div "Order Details Created By [PERSON_NAME] Created On [DATE] Requested By [PERSON_N…" at bounding box center [437, 171] width 542 height 135
click at [398, 216] on td "[PERSON_NAME]" at bounding box center [334, 220] width 191 height 21
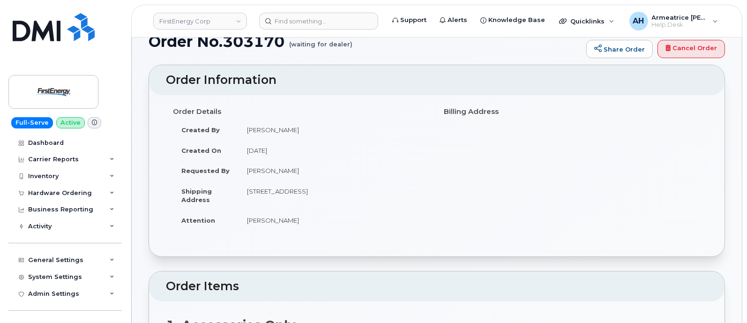
drag, startPoint x: 183, startPoint y: 188, endPoint x: 298, endPoint y: 198, distance: 115.2
click at [298, 198] on tr "Shipping Address [STREET_ADDRESS]" at bounding box center [301, 195] width 257 height 29
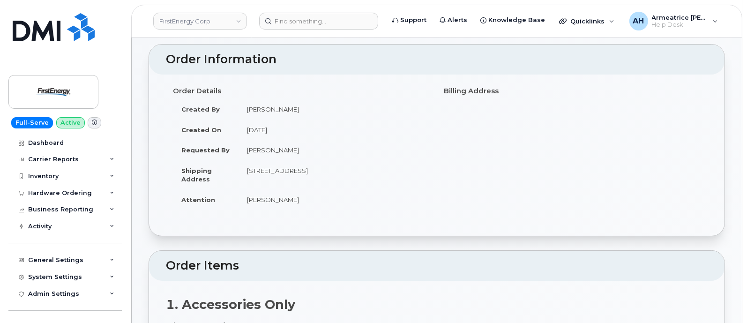
scroll to position [0, 0]
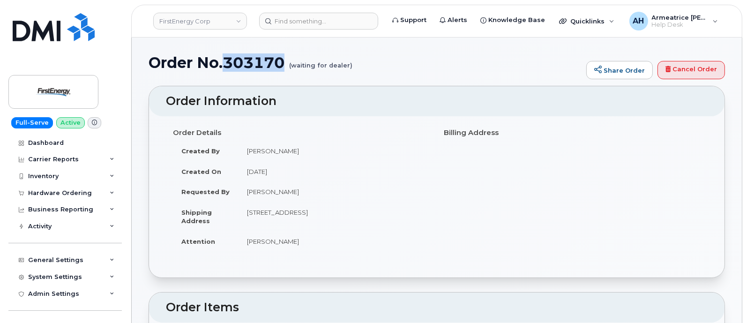
drag, startPoint x: 223, startPoint y: 57, endPoint x: 288, endPoint y: 62, distance: 65.3
click at [288, 62] on h1 "Order No.303170 (waiting for dealer)" at bounding box center [365, 62] width 433 height 16
copy h1 "303170"
drag, startPoint x: 687, startPoint y: 68, endPoint x: 441, endPoint y: 43, distance: 247.4
click at [687, 68] on link "Cancel Order" at bounding box center [692, 70] width 68 height 19
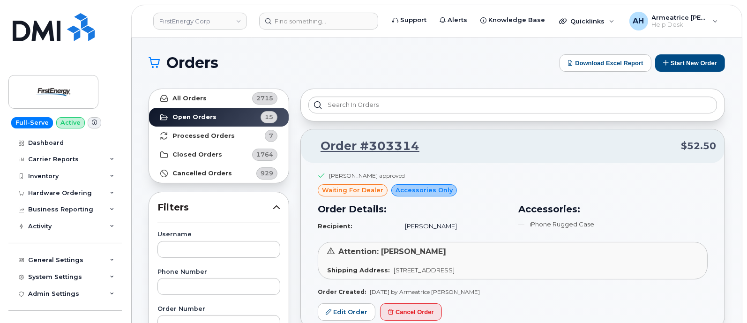
drag, startPoint x: 333, startPoint y: 143, endPoint x: 455, endPoint y: 173, distance: 125.4
click at [531, 172] on div "[PERSON_NAME] approved" at bounding box center [513, 178] width 390 height 13
click at [696, 64] on button "Start New Order" at bounding box center [690, 62] width 70 height 17
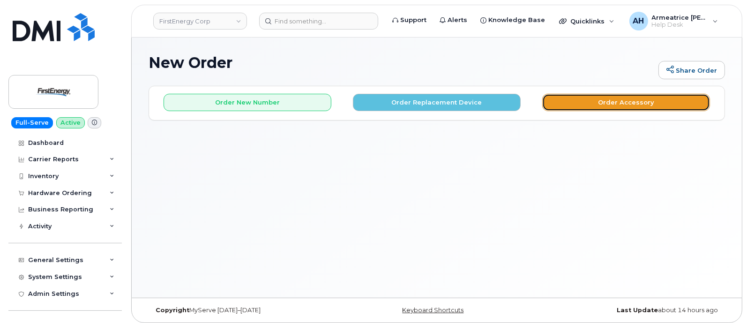
click at [598, 104] on button "Order Accessory" at bounding box center [626, 102] width 168 height 17
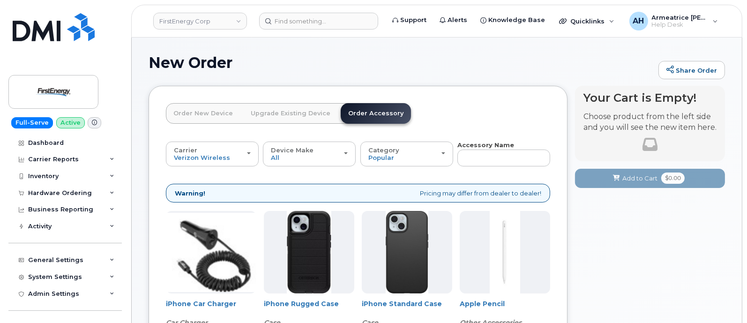
scroll to position [58, 0]
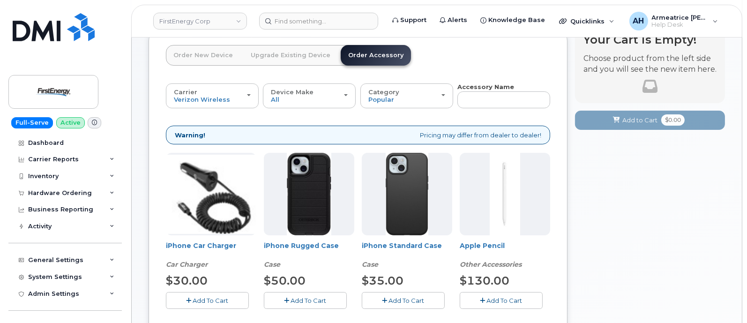
click at [314, 207] on img at bounding box center [309, 194] width 45 height 83
click at [318, 301] on span "Add To Cart" at bounding box center [309, 301] width 36 height 8
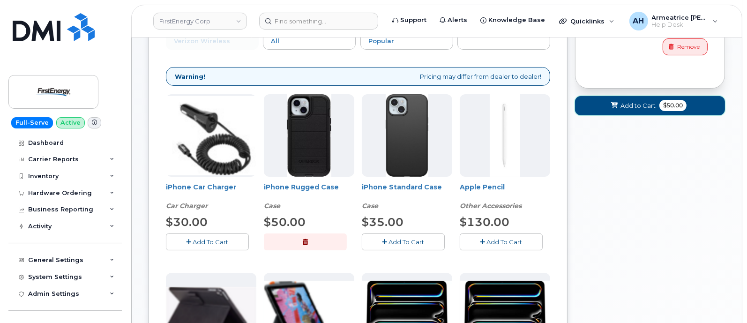
click at [631, 107] on span "Add to Cart" at bounding box center [638, 105] width 35 height 9
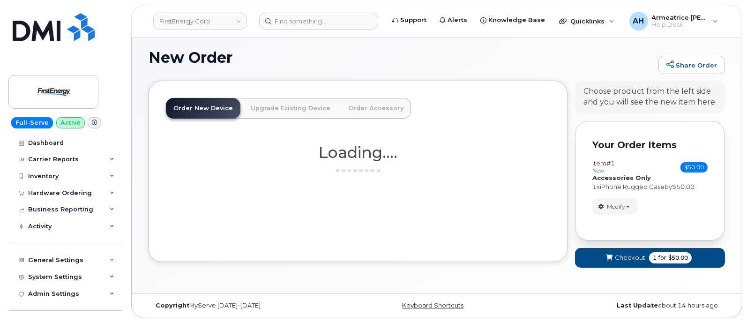
scroll to position [5, 0]
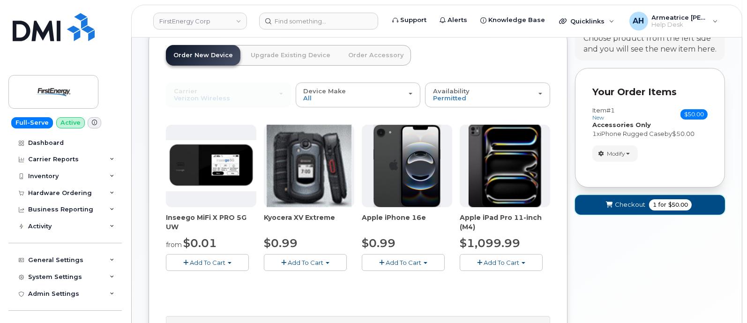
click at [625, 204] on span "Checkout" at bounding box center [630, 204] width 30 height 9
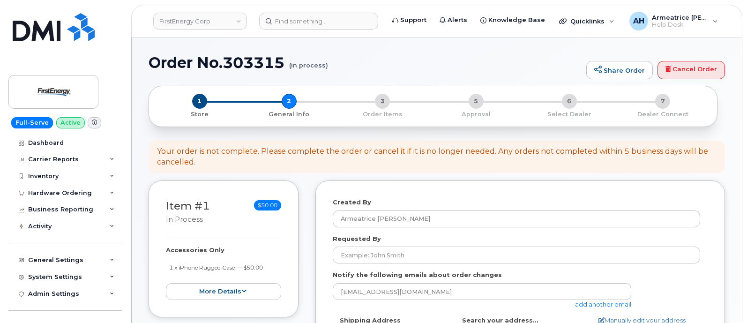
select select
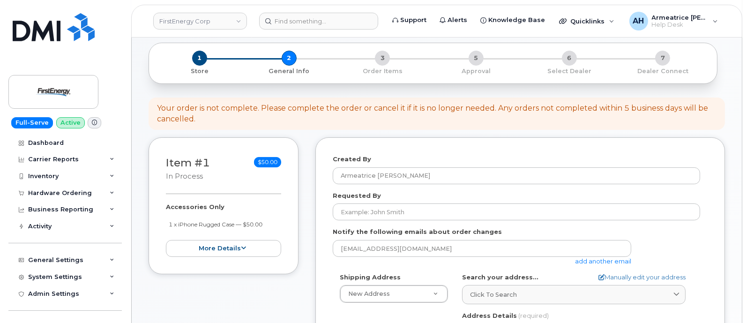
scroll to position [117, 0]
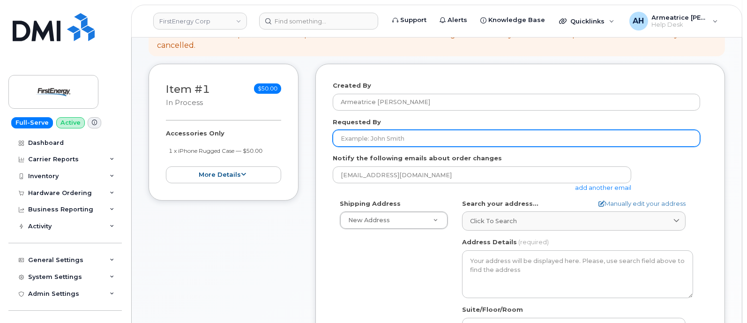
click at [386, 138] on input "Requested By" at bounding box center [517, 138] width 368 height 17
click at [389, 140] on input "[PERSON_NAME]" at bounding box center [517, 138] width 368 height 17
paste input "[PERSON_NAME]"
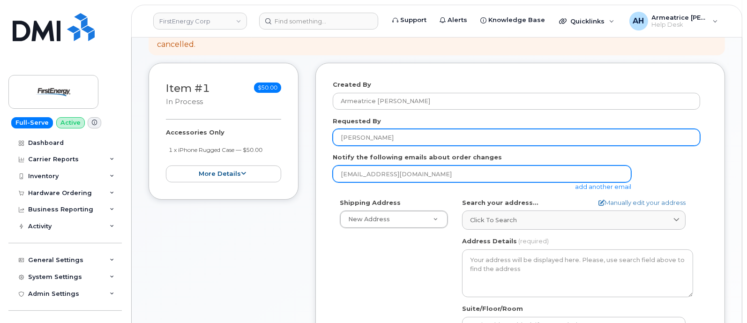
scroll to position [176, 0]
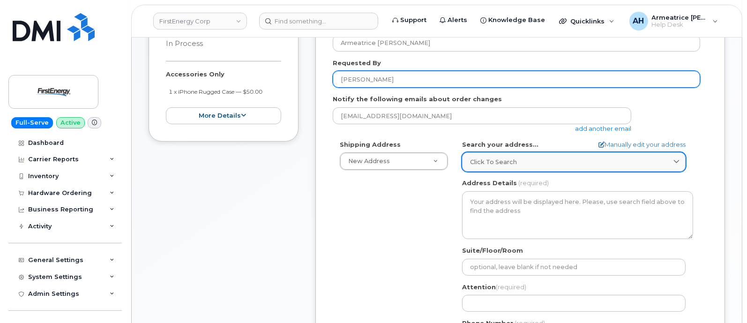
type input "[PERSON_NAME]"
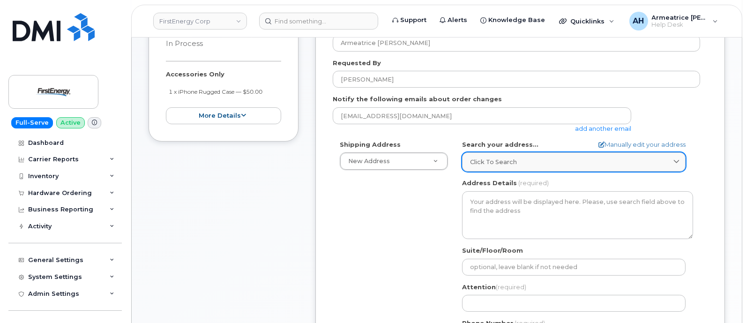
click at [494, 160] on span "Click to search" at bounding box center [493, 162] width 47 height 9
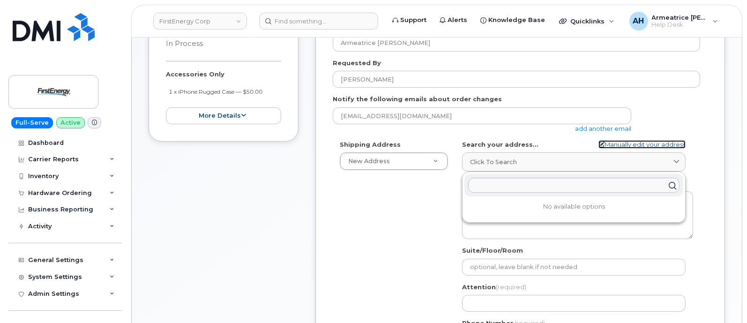
click at [639, 145] on link "Manually edit your address" at bounding box center [642, 144] width 87 height 9
select select
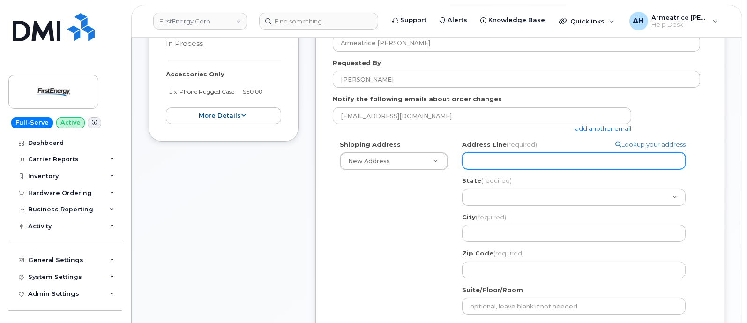
click at [525, 162] on input "Address Line (required)" at bounding box center [574, 160] width 224 height 17
select select
type input "2"
select select
type input "28"
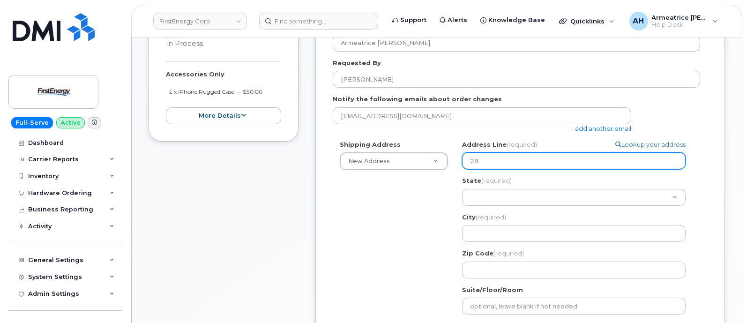
select select
type input "280"
select select
type input "2800 East College Avenue"
select select
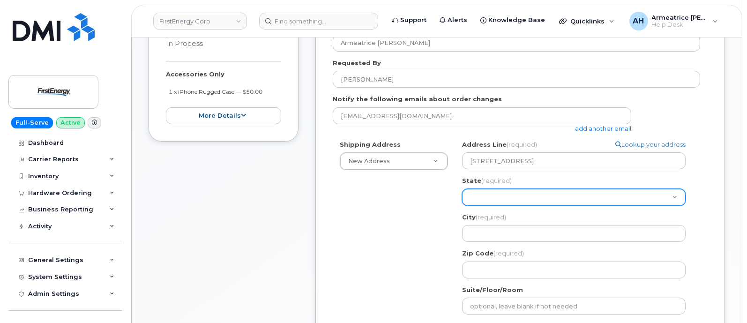
click at [526, 197] on select "Alabama Alaska American Samoa Arizona Arkansas California Colorado Connecticut …" at bounding box center [574, 197] width 224 height 17
select select "PA"
click at [462, 189] on select "Alabama Alaska American Samoa Arizona Arkansas California Colorado Connecticut …" at bounding box center [574, 197] width 224 height 17
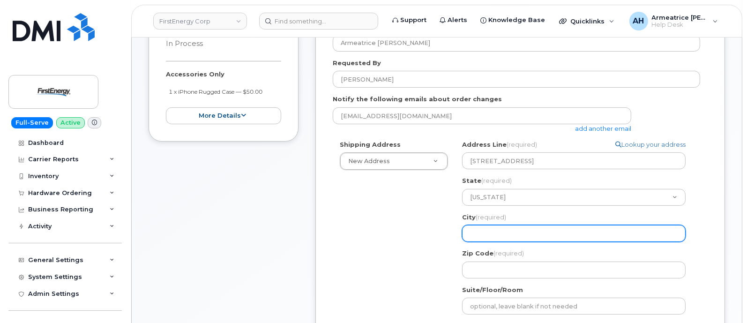
click at [499, 230] on input "City (required)" at bounding box center [574, 233] width 224 height 17
select select
type input "S"
select select
type input "St"
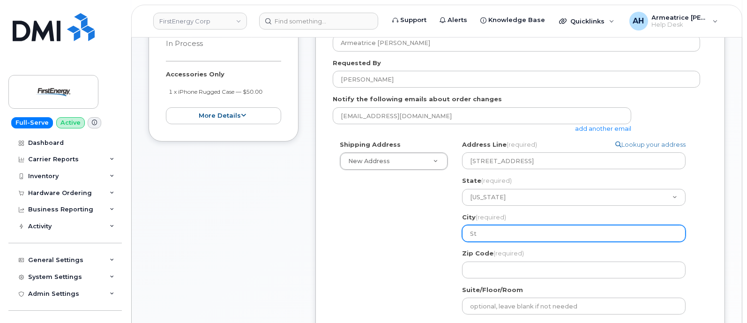
select select
type input "Sta"
select select
type input "Stat"
select select
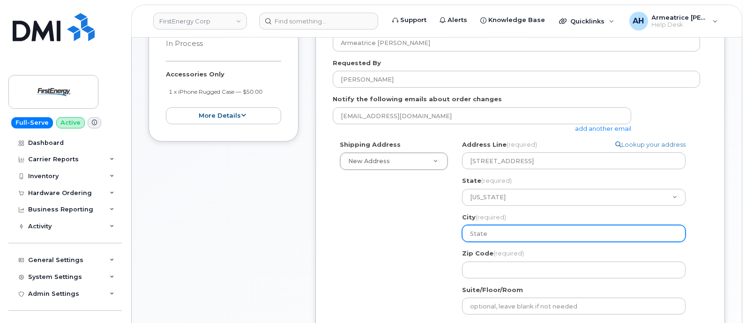
type input "State"
select select
type input "State C"
select select
type input "State Co"
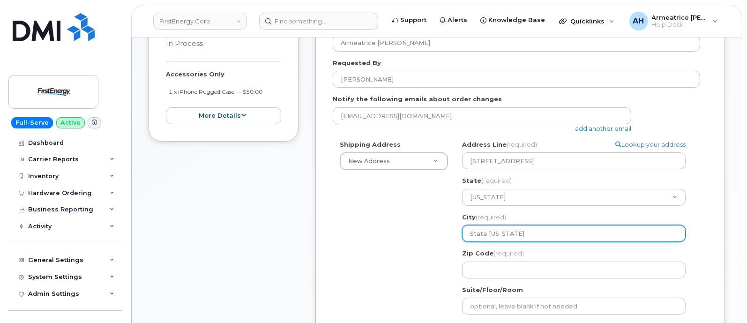
select select
type input "State Col"
select select
type input "State Coll"
select select
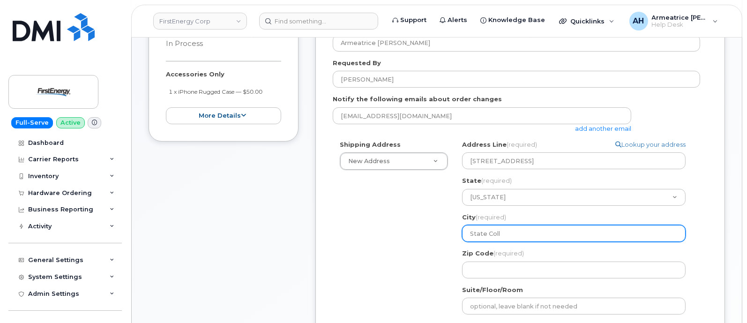
type input "State Collg"
select select
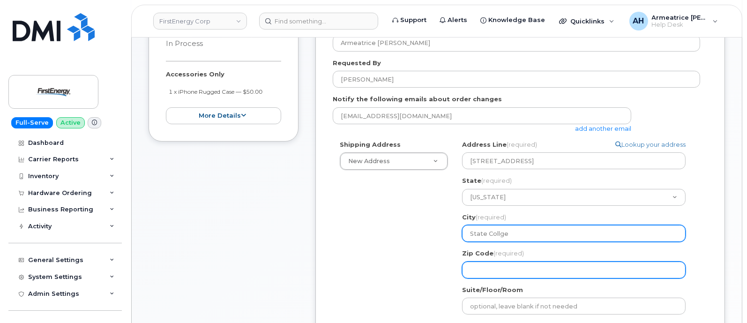
type input "State Collge"
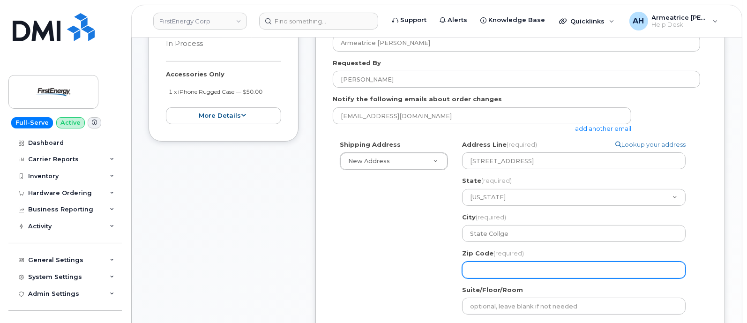
click at [509, 271] on input "Zip Code (required)" at bounding box center [574, 270] width 224 height 17
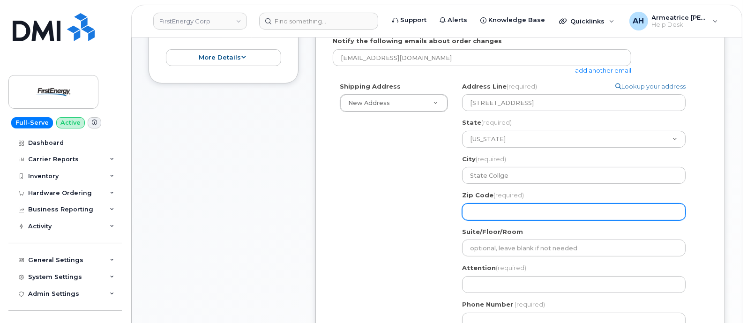
click at [495, 206] on input "Zip Code (required)" at bounding box center [574, 211] width 224 height 17
paste input "16801"
select select
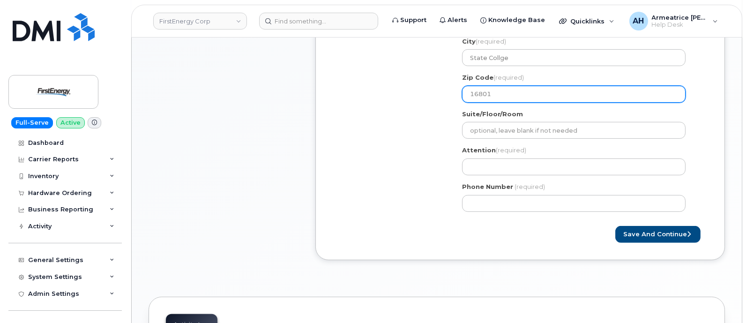
type input "16801"
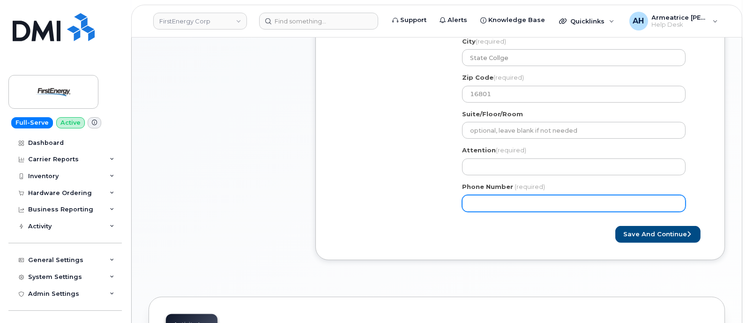
click at [504, 207] on input "Phone Number" at bounding box center [574, 203] width 224 height 17
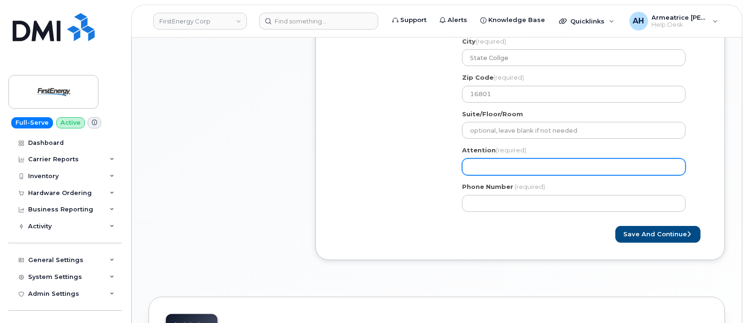
click at [496, 159] on input "Attention (required)" at bounding box center [574, 166] width 224 height 17
select select
type input "T"
select select
type input "Th"
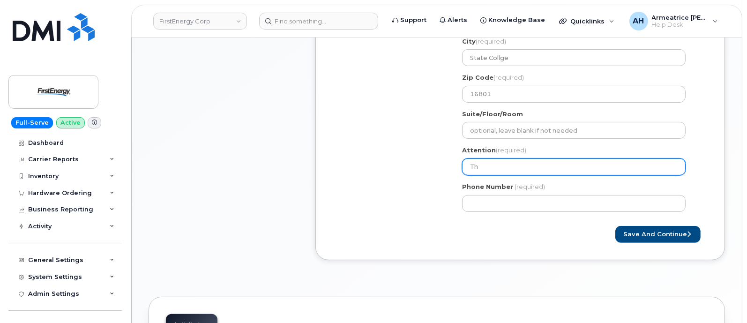
select select
type input "Tho"
select select
type input "Thom"
select select
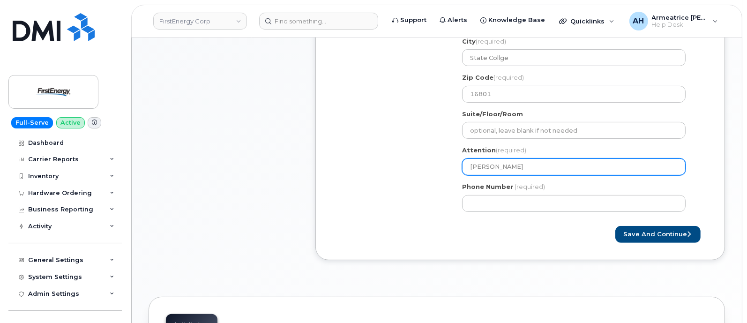
type input "Thoma"
select select
type input "Thomas"
select select
type input "[PERSON_NAME]"
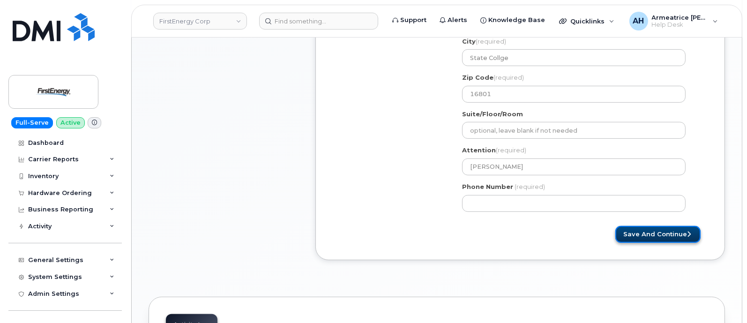
click at [648, 233] on button "Save and Continue" at bounding box center [658, 234] width 85 height 17
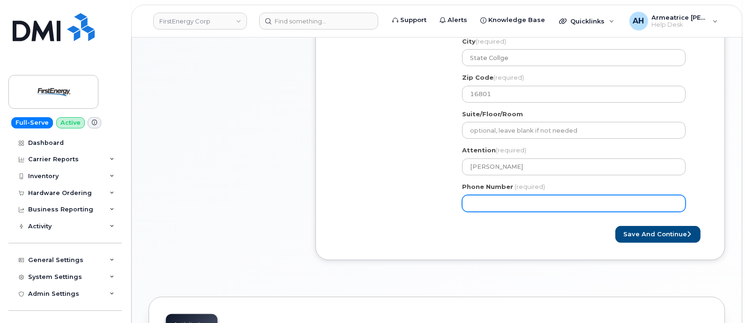
click at [499, 204] on input "Phone Number" at bounding box center [574, 203] width 224 height 17
select select
type input "8145486170"
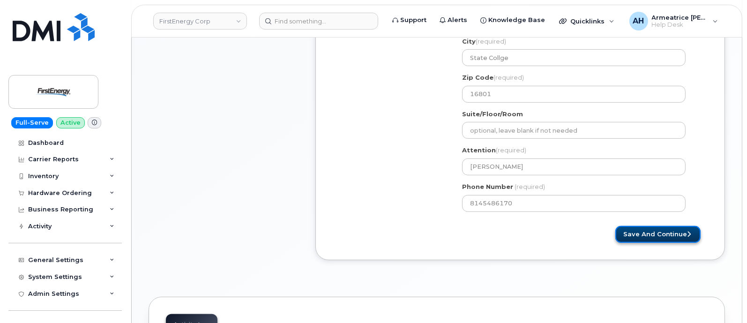
click at [673, 233] on button "Save and Continue" at bounding box center [658, 234] width 85 height 17
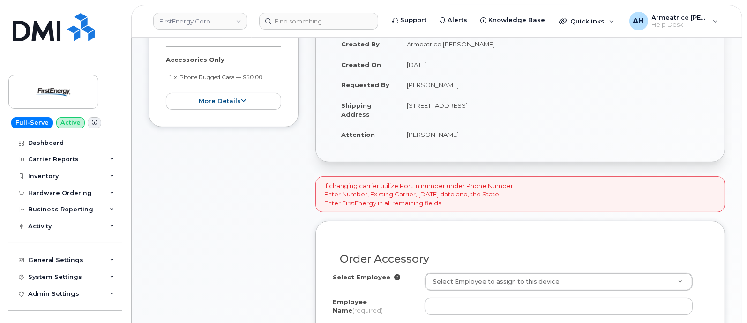
scroll to position [293, 0]
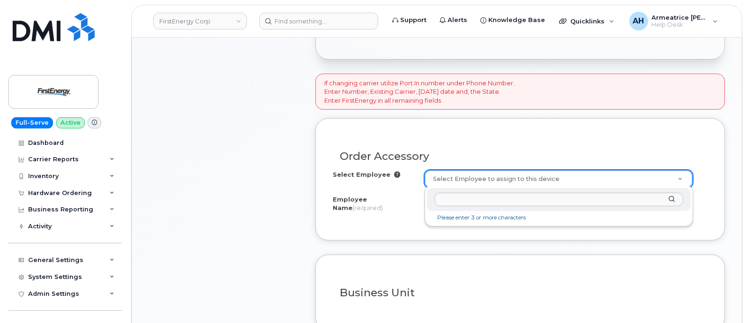
click at [501, 201] on input "text" at bounding box center [559, 200] width 249 height 14
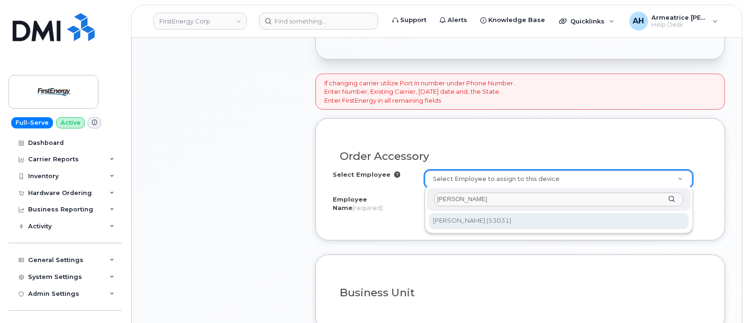
type input "[PERSON_NAME]"
type input "2066427"
type input "[PERSON_NAME]"
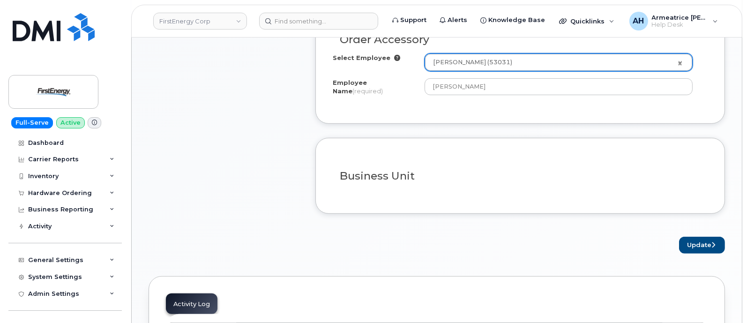
scroll to position [468, 0]
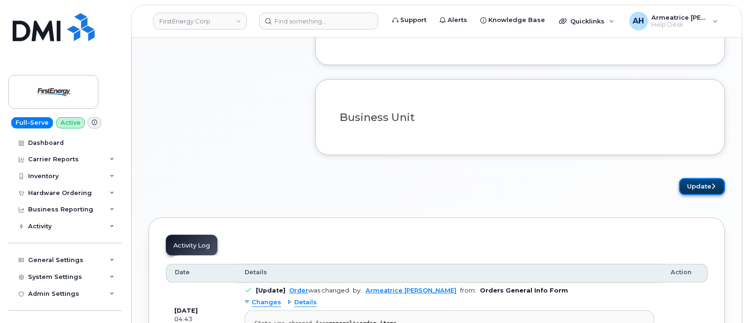
click at [689, 180] on button "Update" at bounding box center [702, 186] width 46 height 17
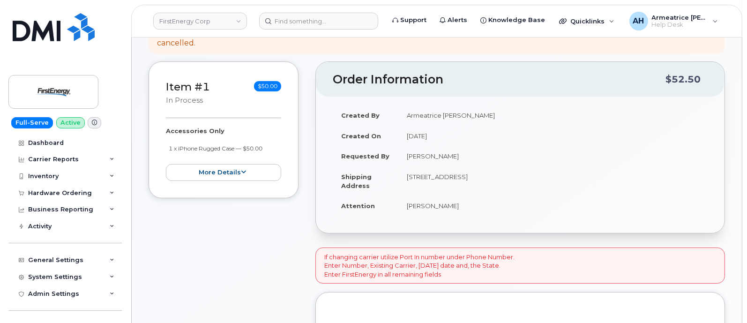
scroll to position [117, 0]
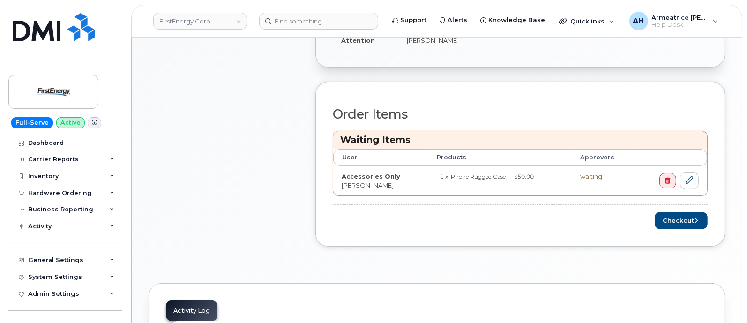
scroll to position [352, 0]
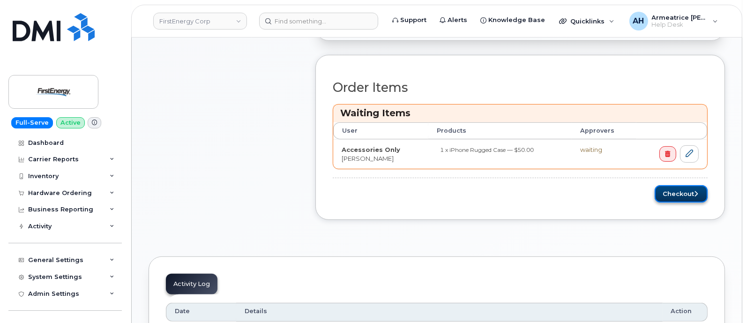
click at [680, 190] on button "Checkout" at bounding box center [681, 193] width 53 height 17
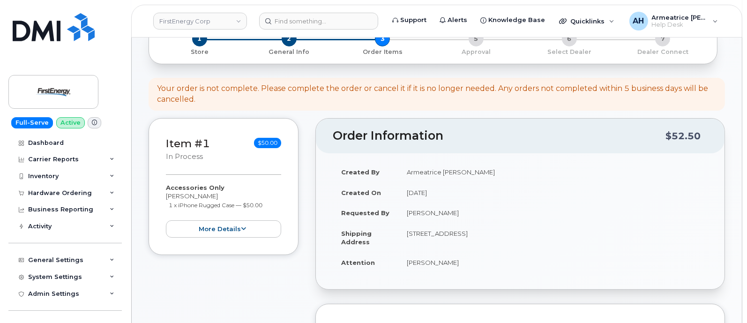
scroll to position [18, 0]
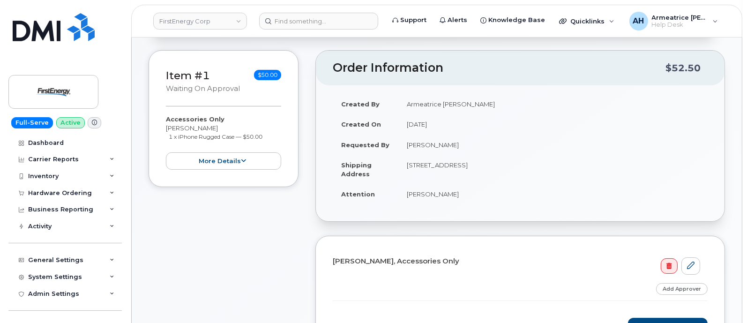
scroll to position [117, 0]
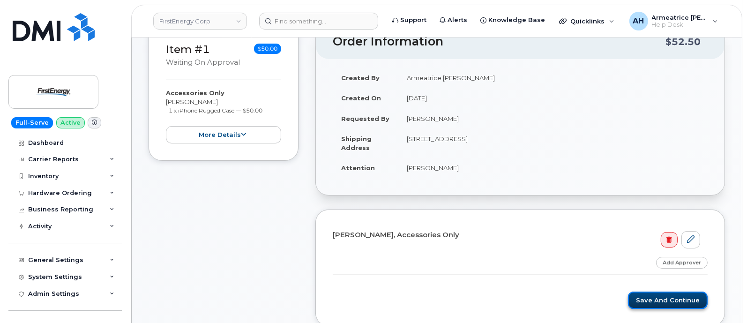
click at [654, 297] on button "Save and Continue" at bounding box center [668, 300] width 80 height 17
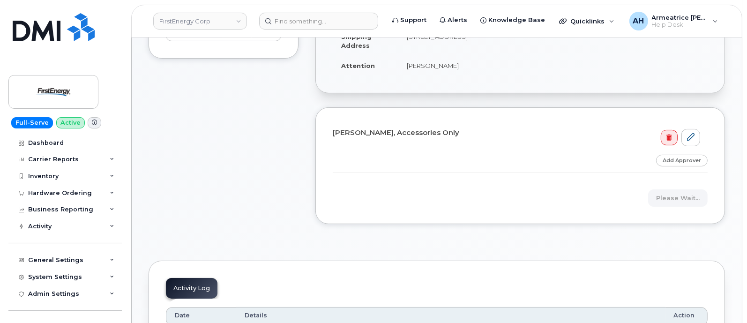
scroll to position [234, 0]
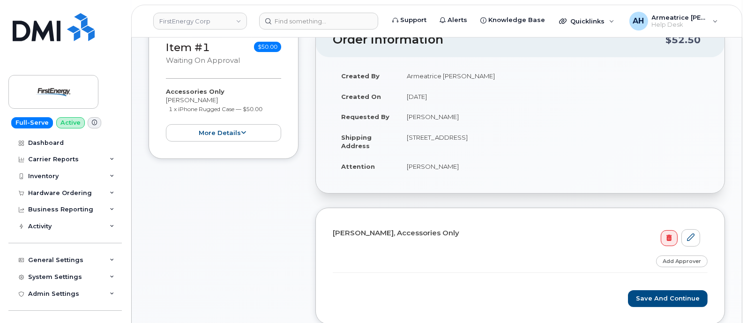
scroll to position [176, 0]
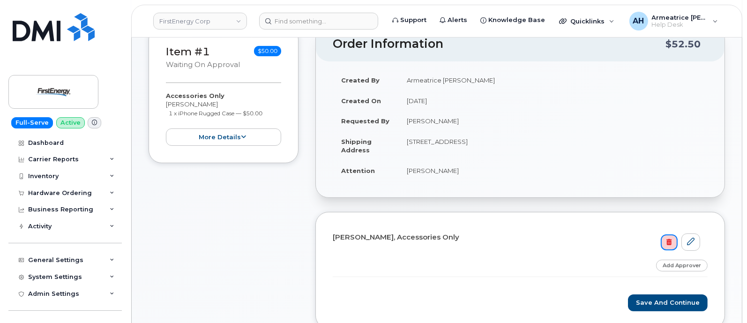
drag, startPoint x: 674, startPoint y: 243, endPoint x: 471, endPoint y: 41, distance: 286.4
click at [674, 243] on link at bounding box center [669, 242] width 16 height 16
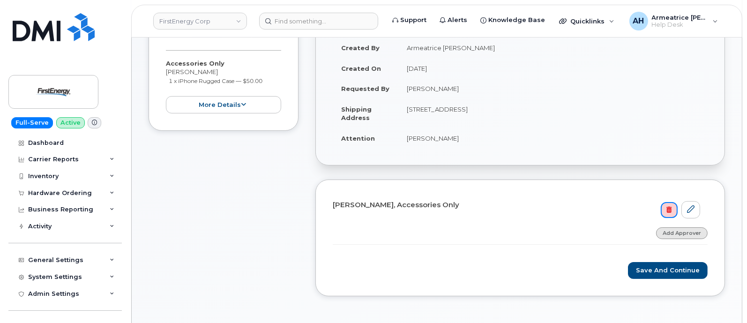
scroll to position [234, 0]
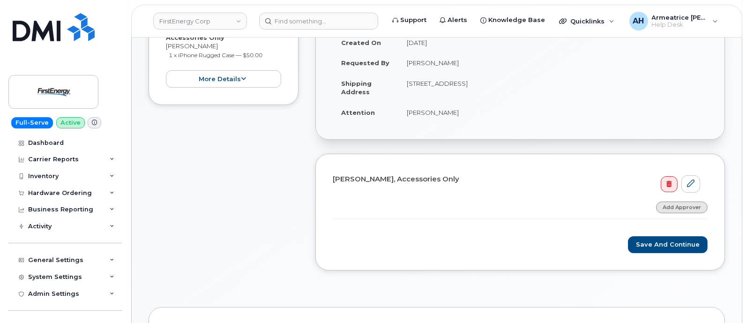
click at [674, 202] on link "Add Approver" at bounding box center [682, 208] width 52 height 12
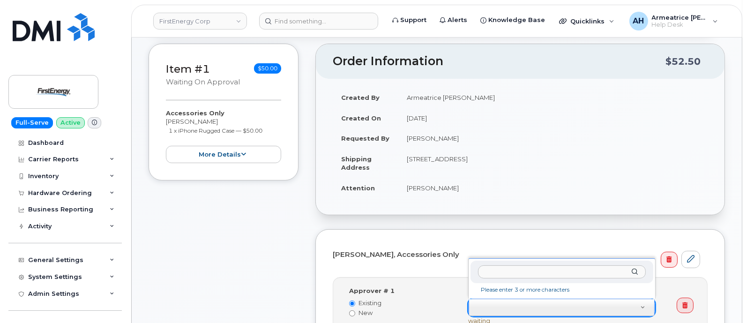
scroll to position [176, 0]
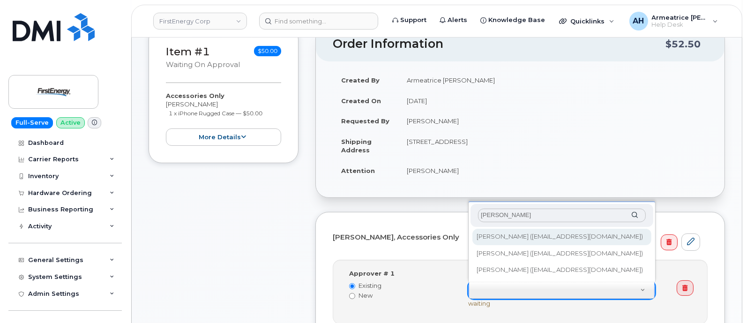
type input "Vince Ki"
type input "2067772"
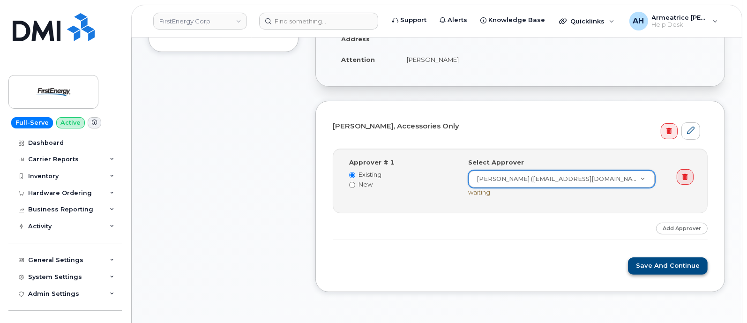
scroll to position [293, 0]
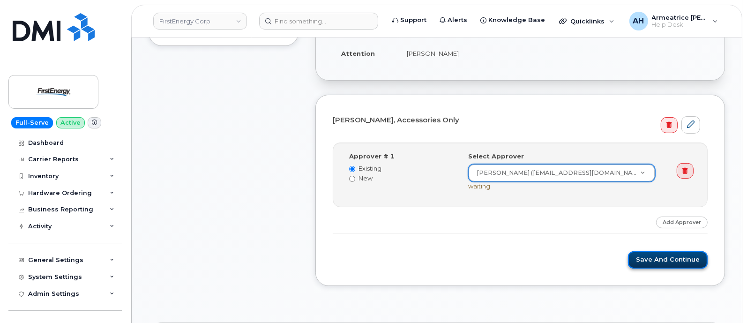
click at [656, 255] on button "Save and Continue" at bounding box center [668, 259] width 80 height 17
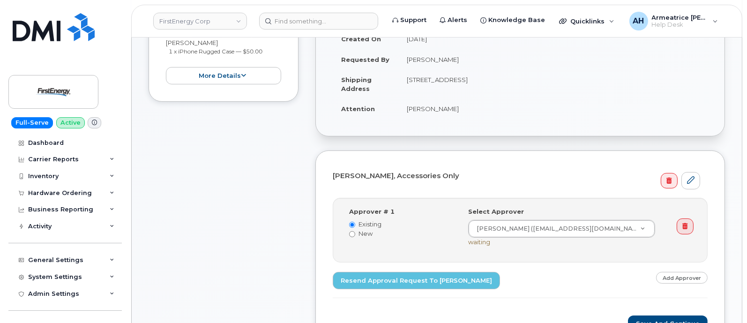
scroll to position [352, 0]
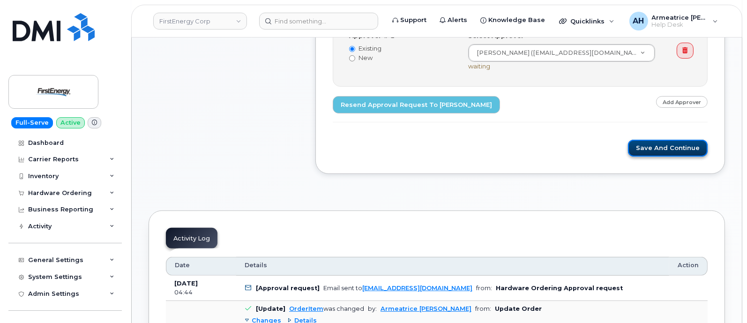
click at [641, 143] on button "Save and Continue" at bounding box center [668, 148] width 80 height 17
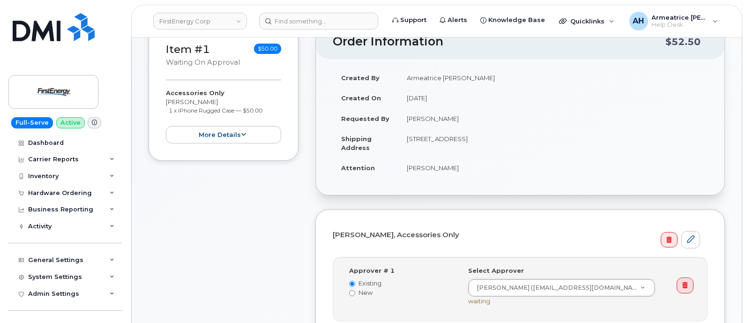
scroll to position [0, 0]
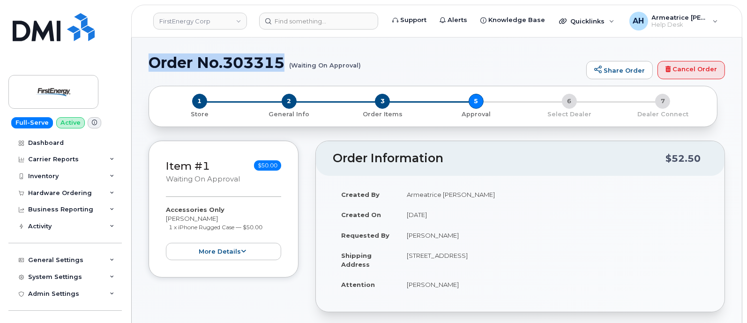
drag, startPoint x: 149, startPoint y: 62, endPoint x: 287, endPoint y: 58, distance: 138.4
click at [287, 58] on h1 "Order No.303315 (Waiting On Approval)" at bounding box center [365, 62] width 433 height 16
